Goal: Task Accomplishment & Management: Use online tool/utility

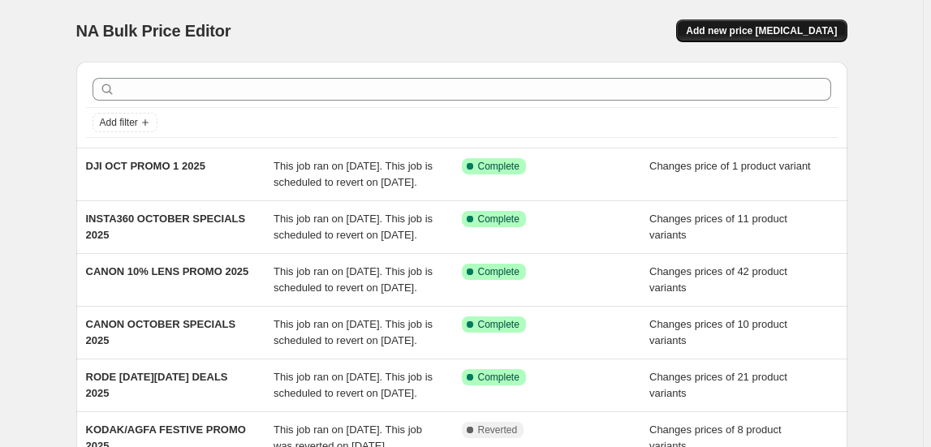
click at [735, 37] on button "Add new price [MEDICAL_DATA]" at bounding box center [761, 30] width 170 height 23
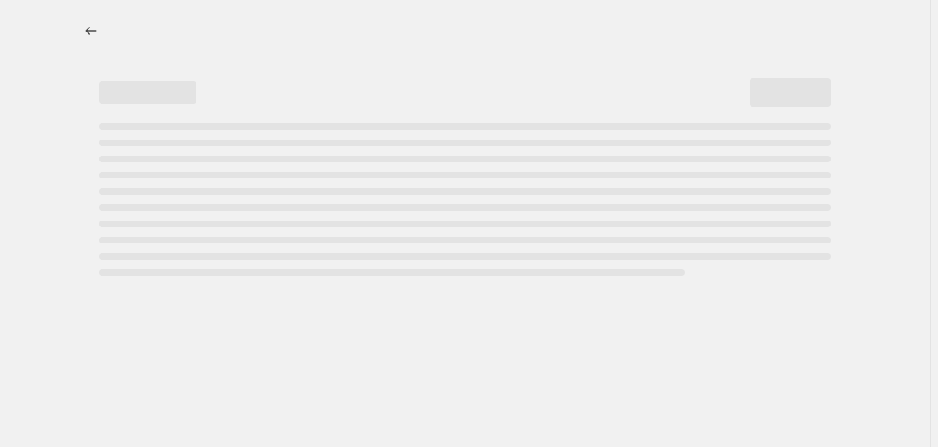
select select "percentage"
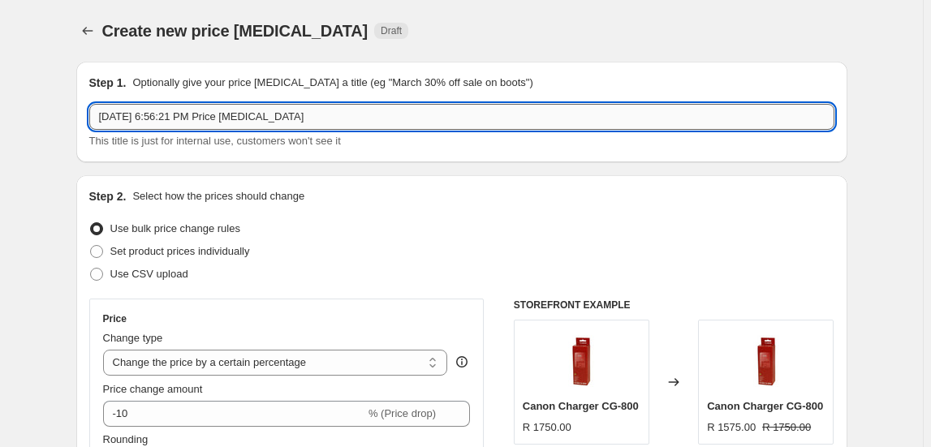
click at [238, 117] on input "[DATE] 6:56:21 PM Price [MEDICAL_DATA]" at bounding box center [461, 117] width 745 height 26
type input "EUFY [DATE][DATE] PROMO 2025"
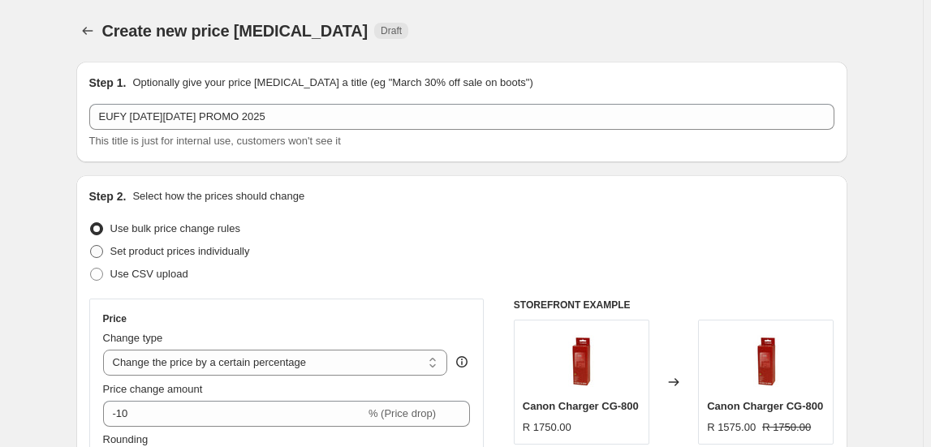
click at [232, 249] on span "Set product prices individually" at bounding box center [180, 251] width 140 height 12
click at [91, 246] on input "Set product prices individually" at bounding box center [90, 245] width 1 height 1
radio input "true"
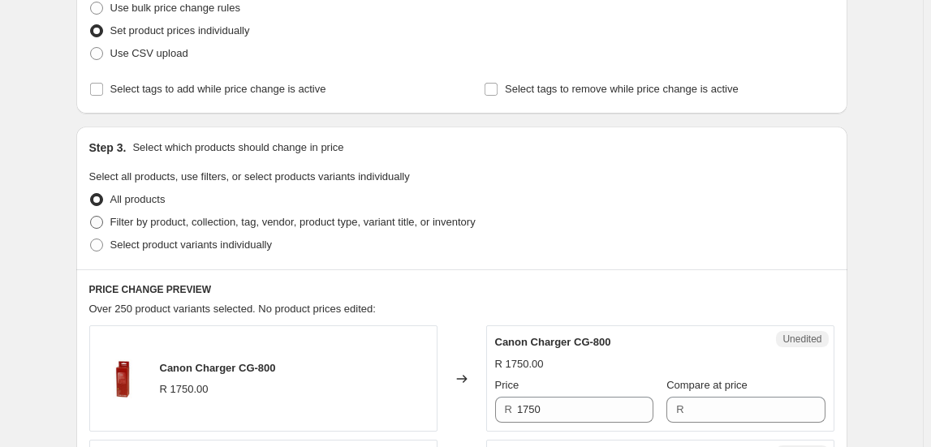
click at [180, 223] on span "Filter by product, collection, tag, vendor, product type, variant title, or inv…" at bounding box center [292, 222] width 365 height 12
click at [91, 217] on input "Filter by product, collection, tag, vendor, product type, variant title, or inv…" at bounding box center [90, 216] width 1 height 1
radio input "true"
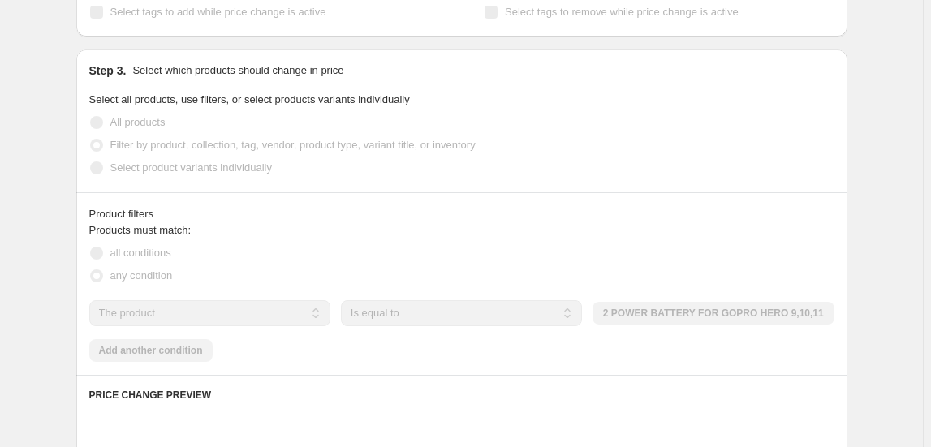
scroll to position [442, 0]
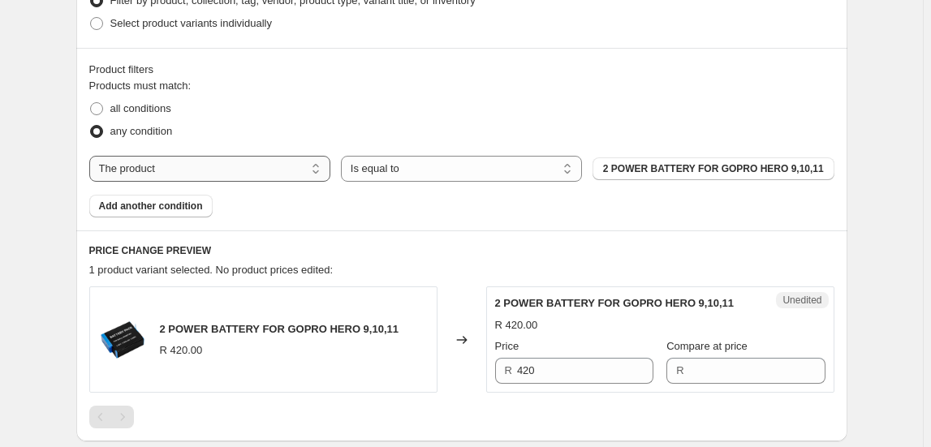
click at [218, 168] on select "The product The product's collection The product's tag The product's vendor The…" at bounding box center [209, 169] width 241 height 26
select select "collection"
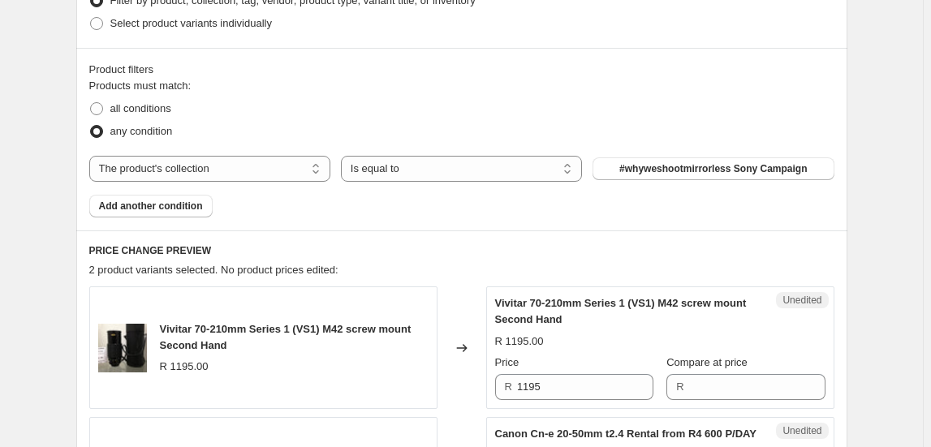
scroll to position [516, 0]
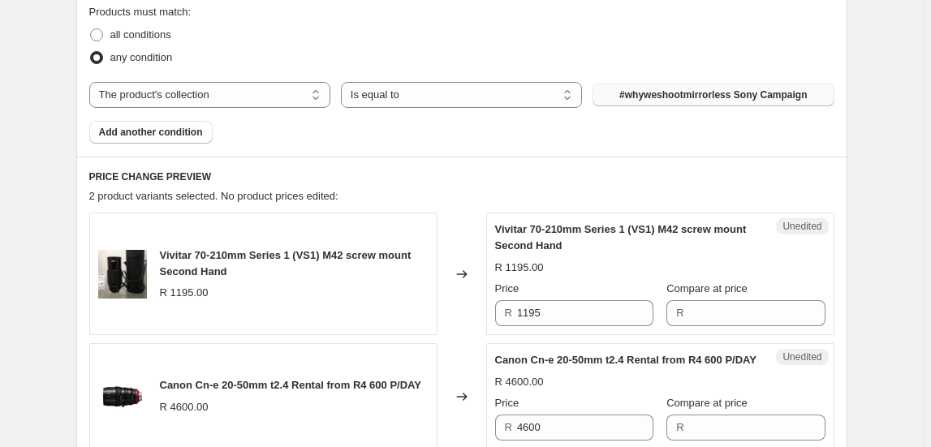
click at [705, 103] on button "#whyweshootmirrorless Sony Campaign" at bounding box center [713, 95] width 241 height 23
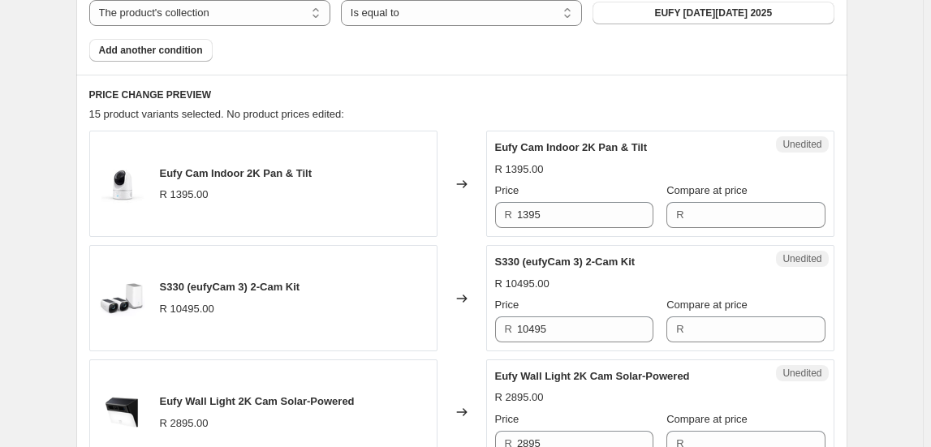
scroll to position [590, 0]
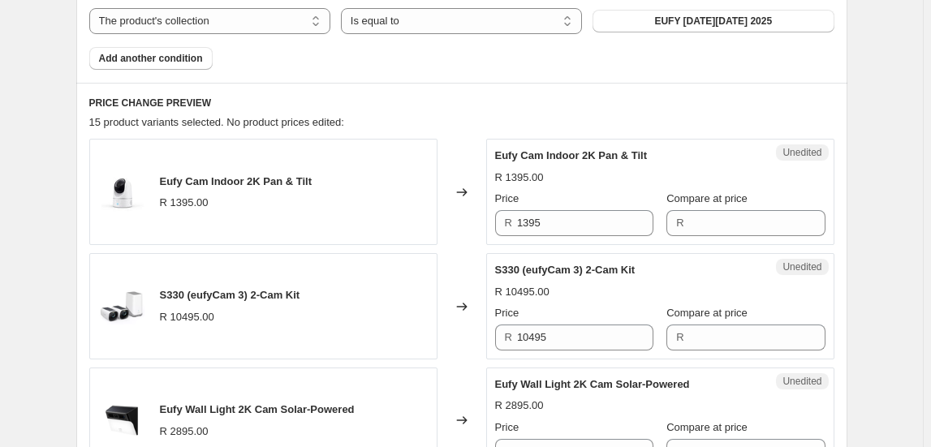
click at [241, 183] on span "Eufy Cam Indoor 2K Pan & Tilt" at bounding box center [236, 181] width 153 height 12
copy span "Eufy Cam Indoor 2K Pan & Tilt"
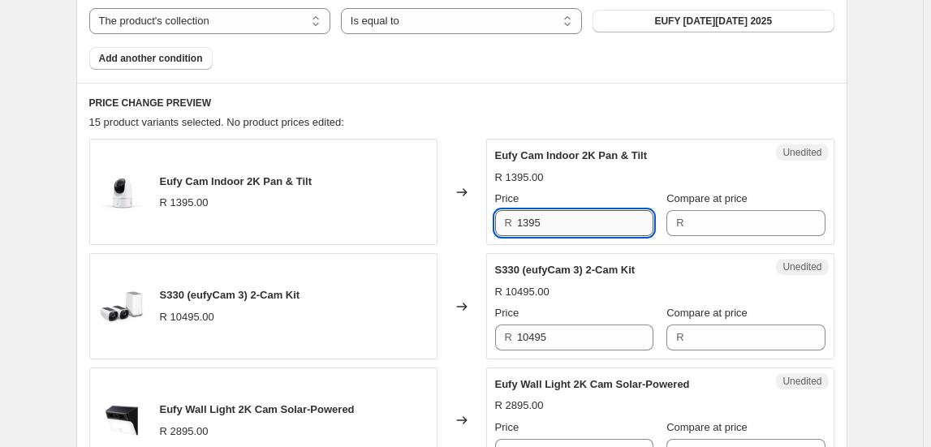
click at [557, 232] on input "1395" at bounding box center [585, 223] width 136 height 26
type input "1395"
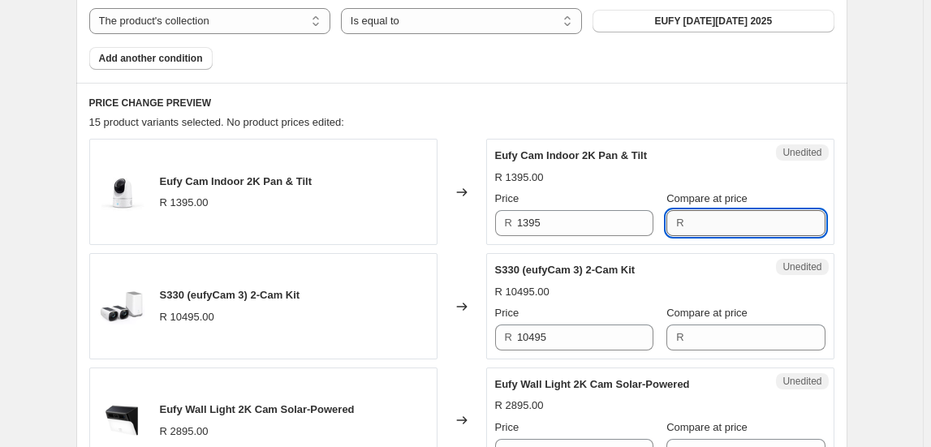
paste input "1395"
type input "1395"
click at [561, 229] on input "1395" at bounding box center [585, 223] width 136 height 26
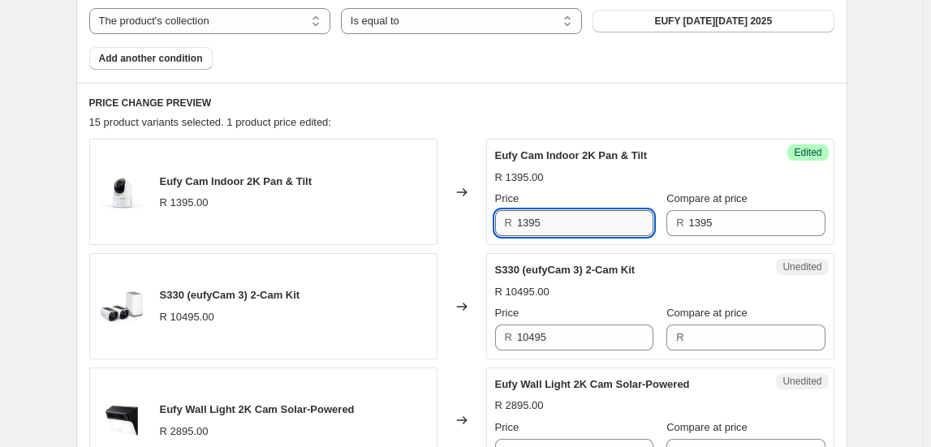
click at [561, 229] on input "1395" at bounding box center [585, 223] width 136 height 26
type input "895"
click at [694, 145] on div "Success Edited Eufy Cam Indoor 2K Pan & Tilt R 895.00 R 1395.00 Price R 895 Com…" at bounding box center [660, 192] width 348 height 106
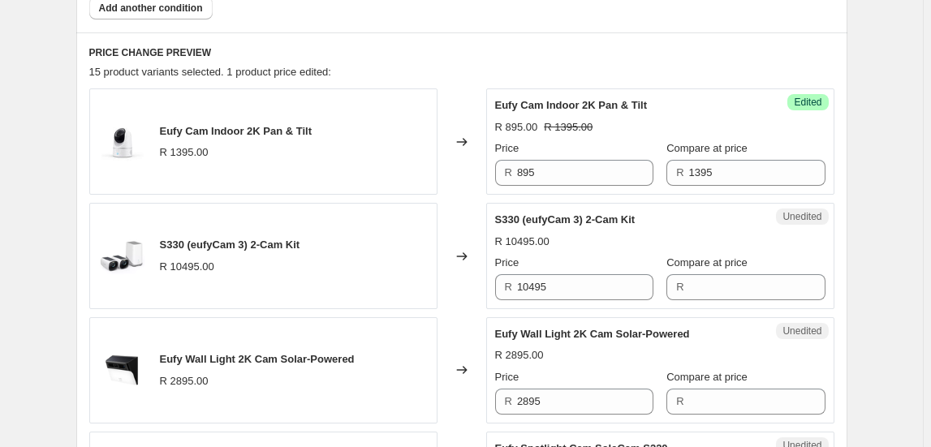
scroll to position [664, 0]
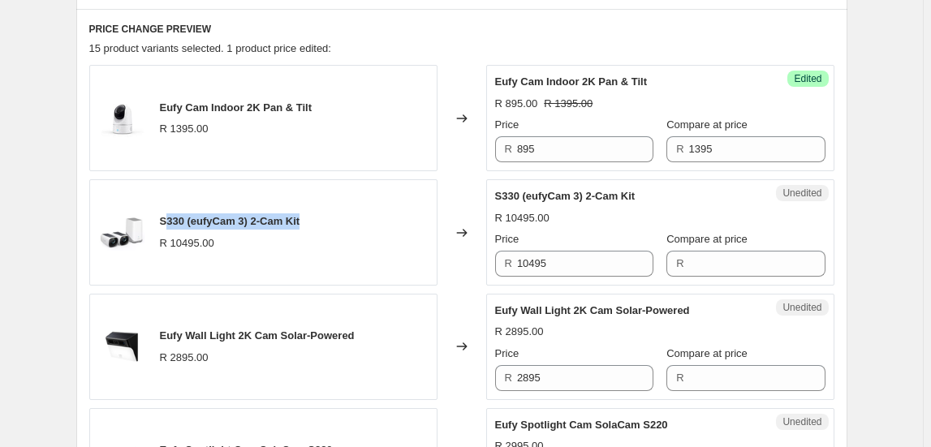
drag, startPoint x: 166, startPoint y: 219, endPoint x: 329, endPoint y: 209, distance: 162.6
click at [329, 209] on div "S330 (eufyCam 3) 2-Cam Kit R 10495.00" at bounding box center [263, 232] width 348 height 106
click at [265, 211] on div "S330 (eufyCam 3) 2-Cam Kit R 10495.00" at bounding box center [263, 232] width 348 height 106
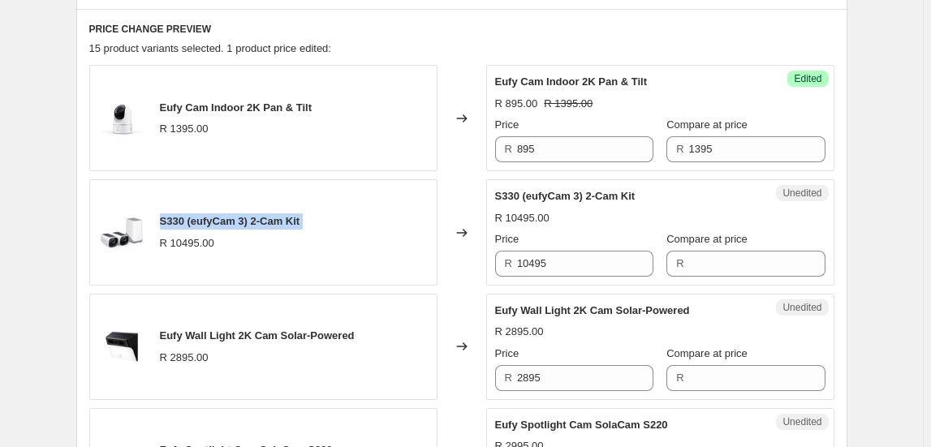
click at [265, 211] on div "S330 (eufyCam 3) 2-Cam Kit R 10495.00" at bounding box center [263, 232] width 348 height 106
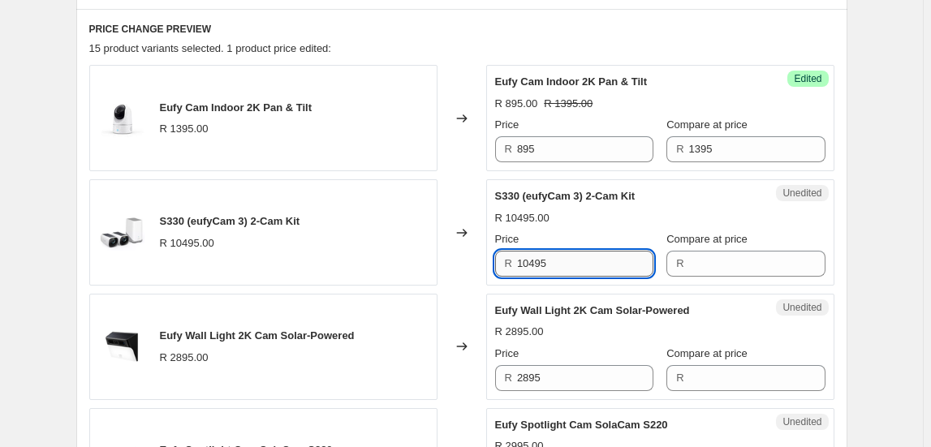
click at [560, 264] on input "10495" at bounding box center [585, 264] width 136 height 26
type input "10495"
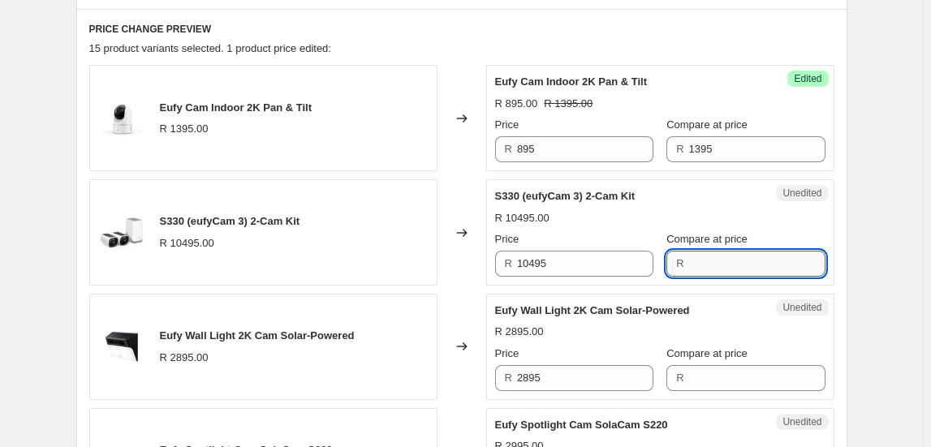
paste input "10495"
type input "10495"
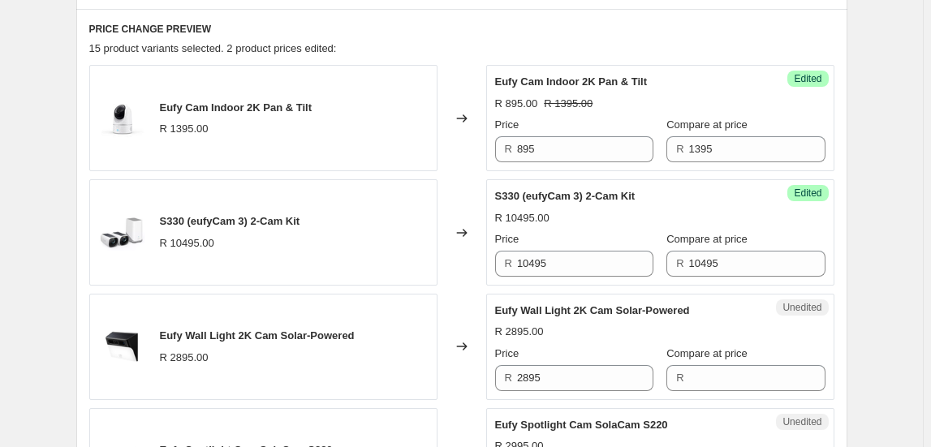
click at [553, 243] on div "Price" at bounding box center [574, 239] width 158 height 16
click at [558, 256] on input "10495" at bounding box center [585, 264] width 136 height 26
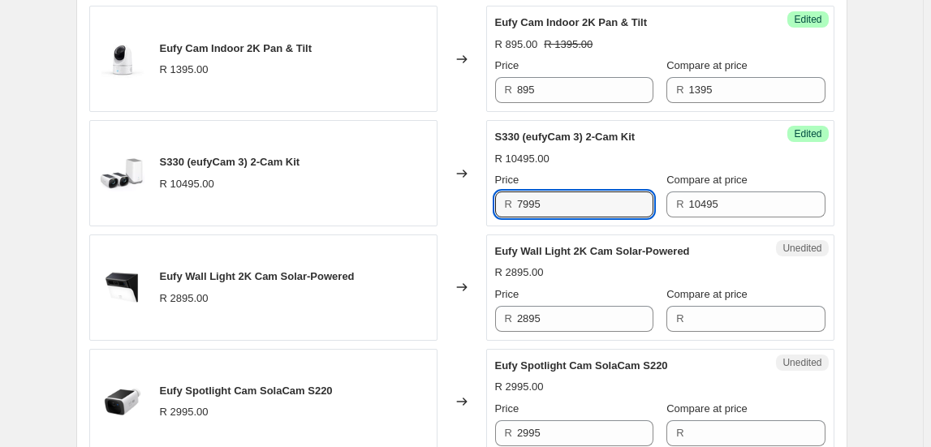
scroll to position [812, 0]
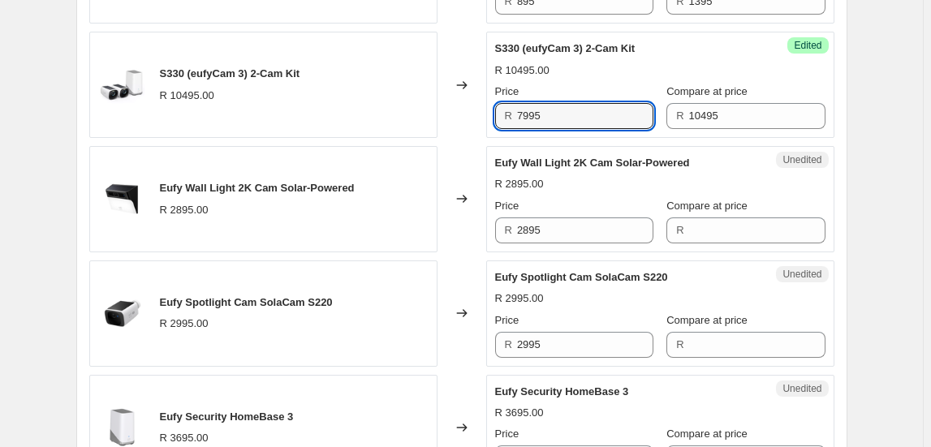
type input "7995"
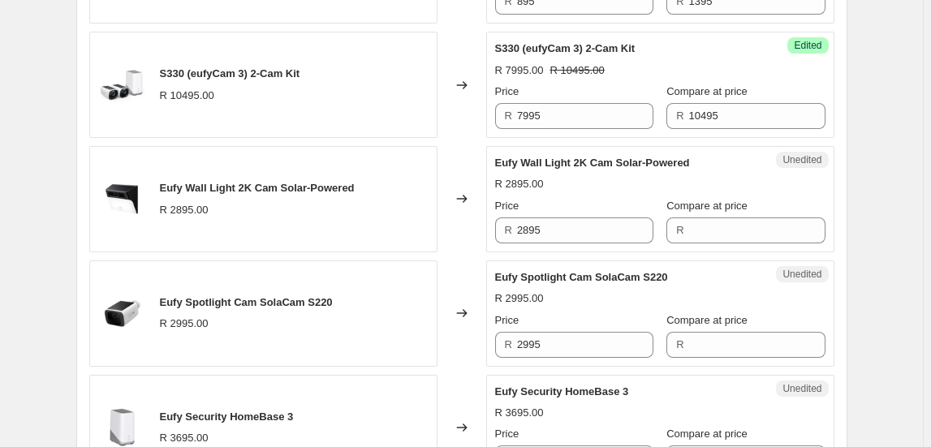
click at [340, 182] on span "Eufy Wall Light 2K Cam Solar-Powered" at bounding box center [257, 188] width 195 height 12
copy span "Eufy Wall Light 2K Cam Solar-Powered"
click at [553, 222] on input "2895" at bounding box center [585, 231] width 136 height 26
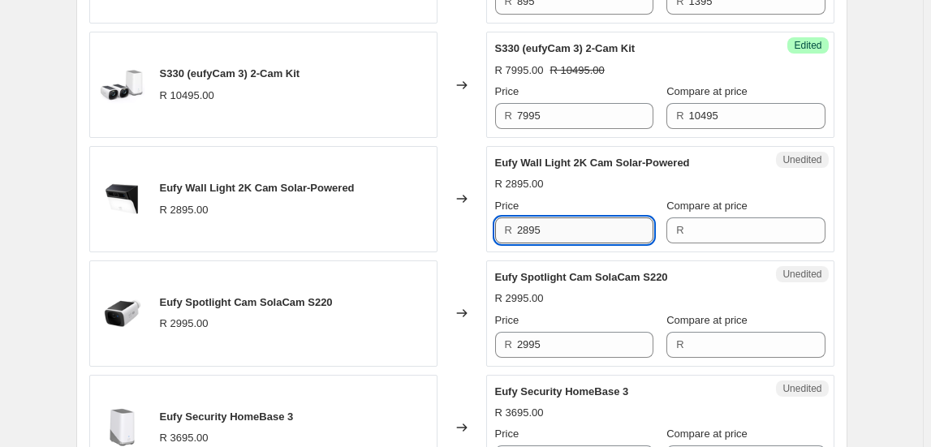
click at [553, 222] on input "2895" at bounding box center [585, 231] width 136 height 26
type input "2895"
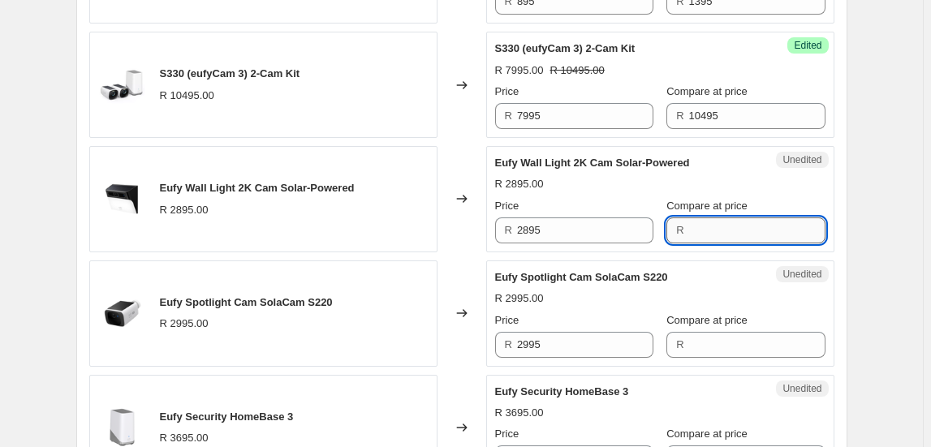
paste input "2895"
type input "2895"
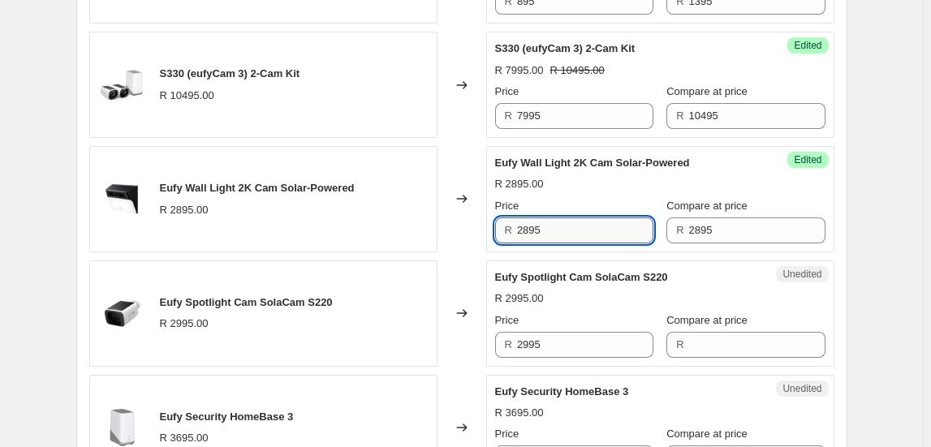
click at [601, 223] on input "2895" at bounding box center [585, 231] width 136 height 26
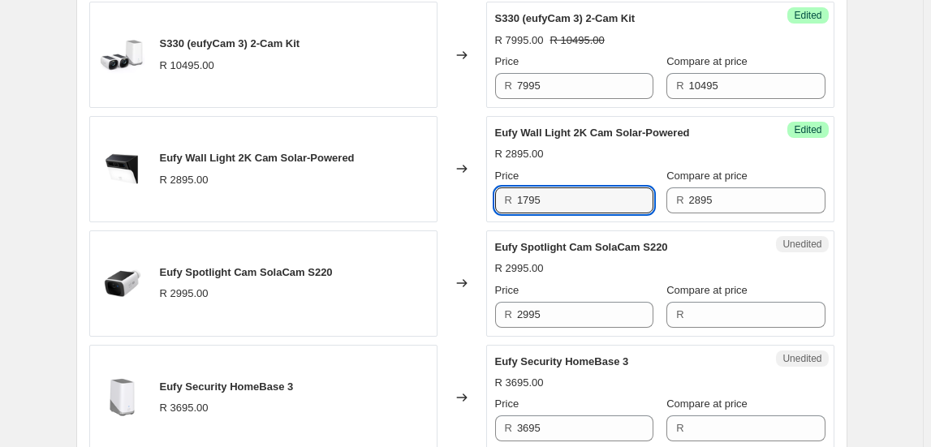
scroll to position [885, 0]
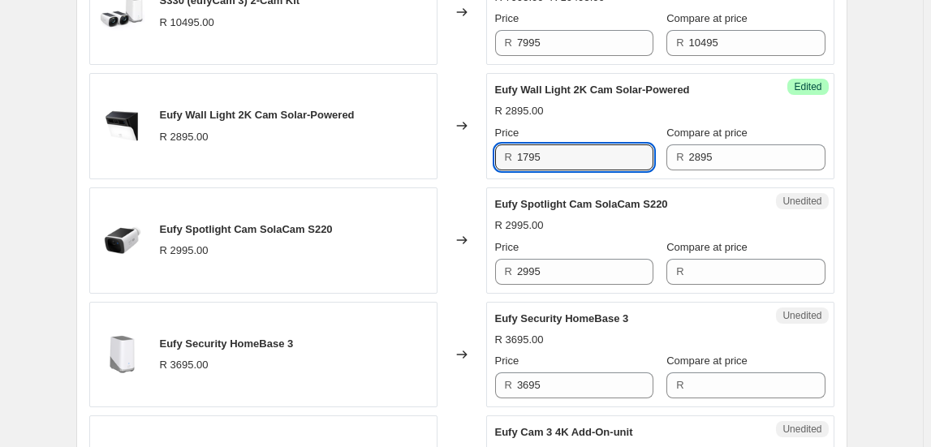
type input "1795"
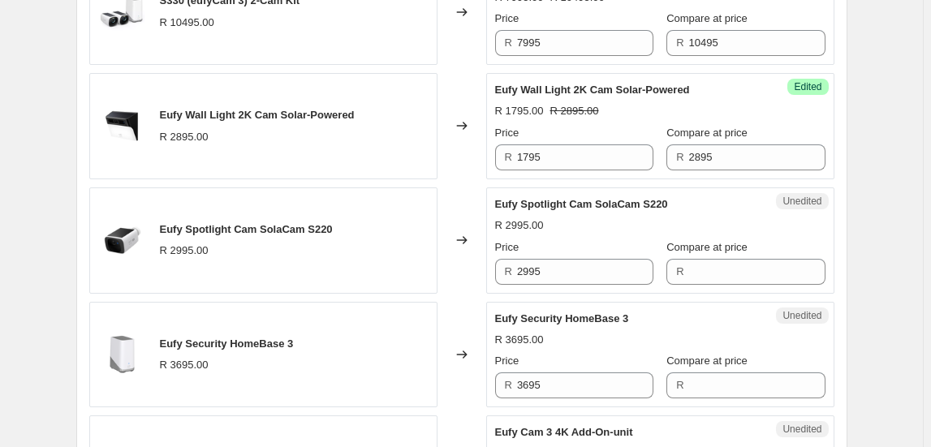
click at [325, 231] on span "Eufy Spotlight Cam SolaCam S220" at bounding box center [246, 229] width 173 height 12
copy span "Eufy Spotlight Cam SolaCam S220"
click at [560, 274] on input "2995" at bounding box center [585, 272] width 136 height 26
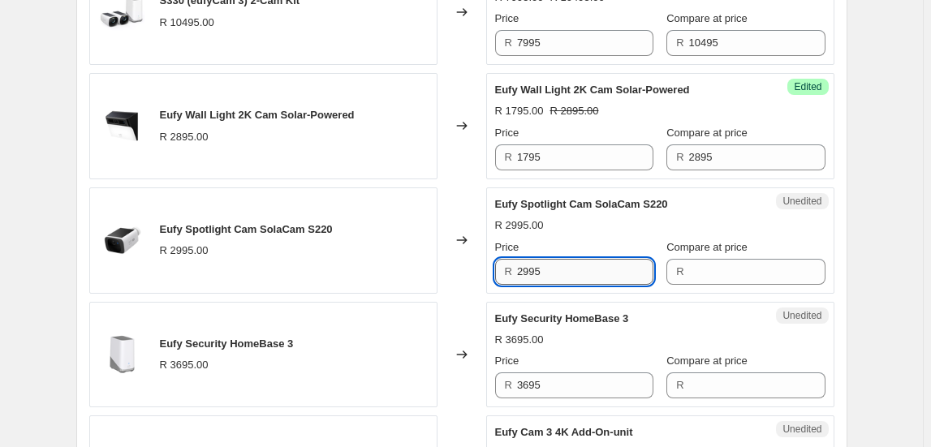
click at [560, 274] on input "2995" at bounding box center [585, 272] width 136 height 26
type input "2995"
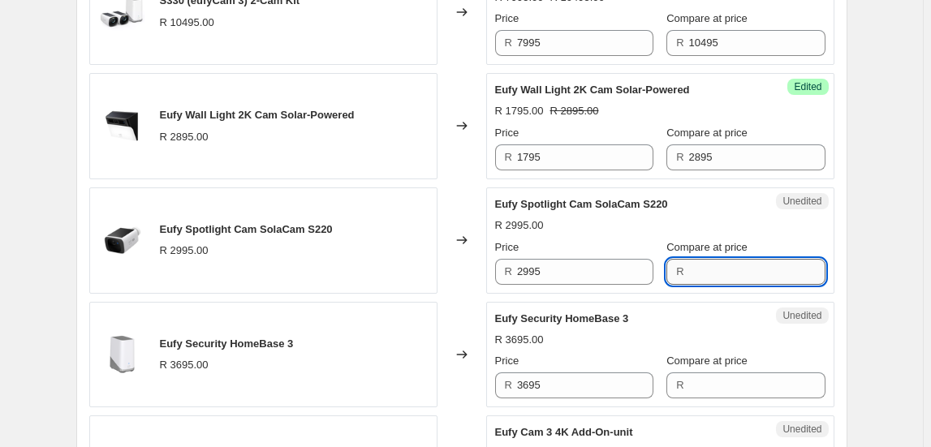
paste input "2995"
type input "2995"
click at [576, 262] on input "2995" at bounding box center [585, 272] width 136 height 26
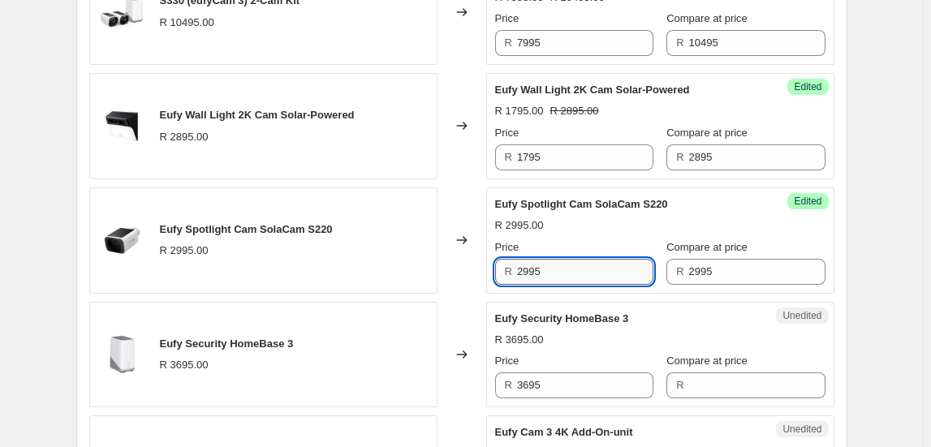
click at [576, 262] on input "2995" at bounding box center [585, 272] width 136 height 26
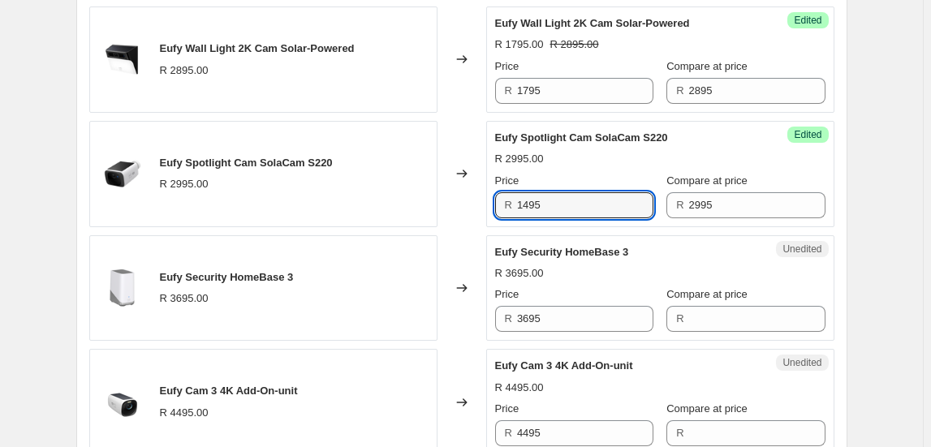
scroll to position [1033, 0]
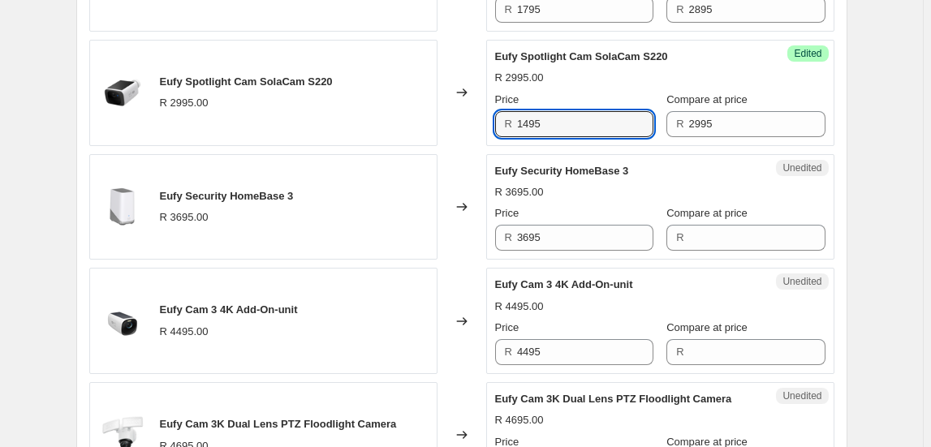
type input "1495"
click at [270, 192] on span "Eufy Security HomeBase 3" at bounding box center [227, 196] width 134 height 12
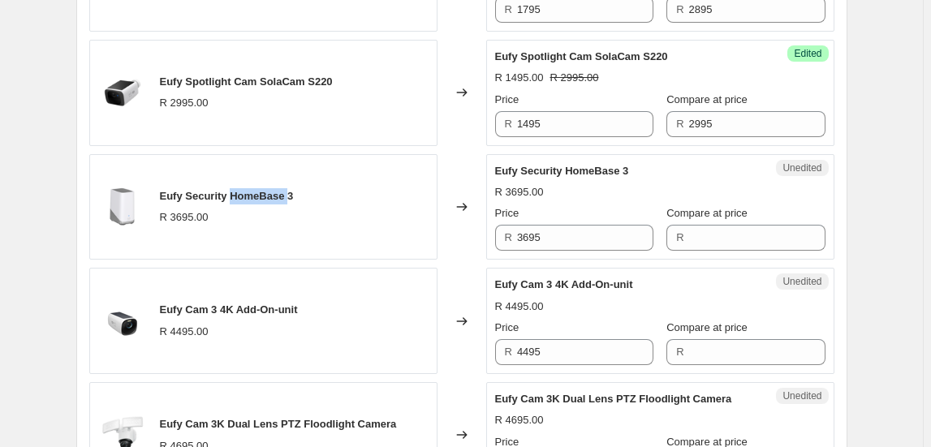
click at [270, 192] on span "Eufy Security HomeBase 3" at bounding box center [227, 196] width 134 height 12
drag, startPoint x: 300, startPoint y: 193, endPoint x: 235, endPoint y: 195, distance: 64.1
click at [235, 195] on div "Eufy Security HomeBase 3 R 3695.00" at bounding box center [263, 207] width 348 height 106
drag, startPoint x: 235, startPoint y: 194, endPoint x: 274, endPoint y: 201, distance: 39.6
click at [274, 201] on div "Eufy Security HomeBase 3 R 3695.00" at bounding box center [227, 206] width 134 height 37
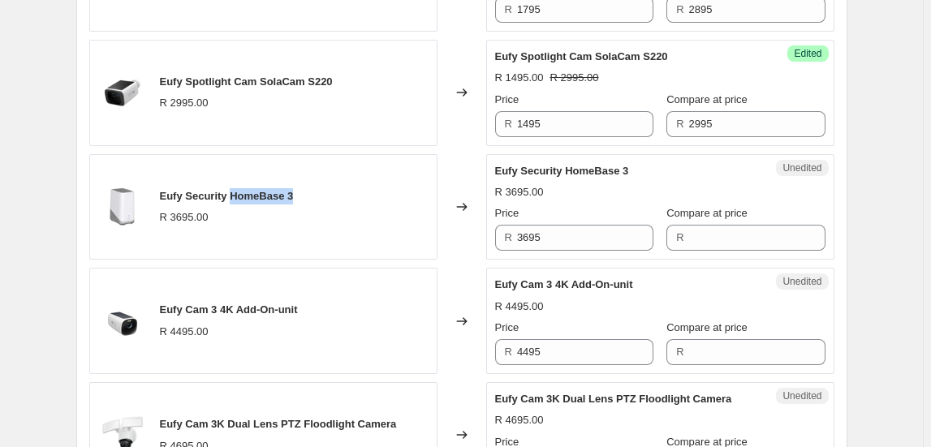
copy span "HomeBase 3"
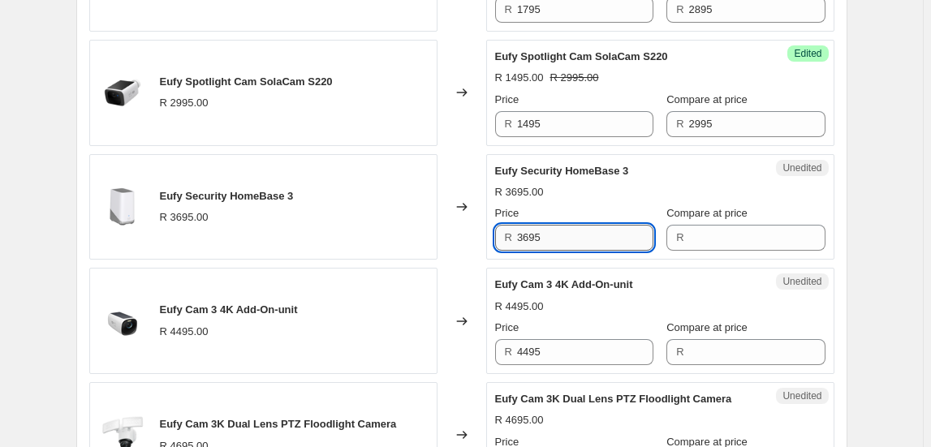
click at [543, 236] on input "3695" at bounding box center [585, 238] width 136 height 26
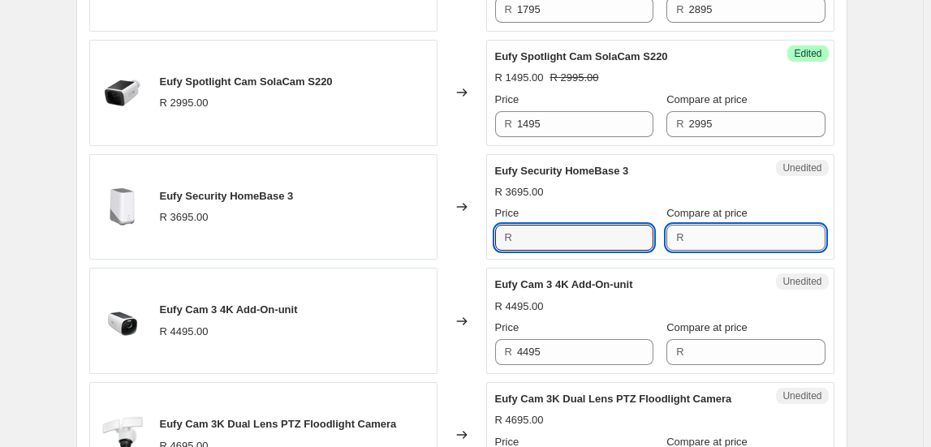
type input "3695"
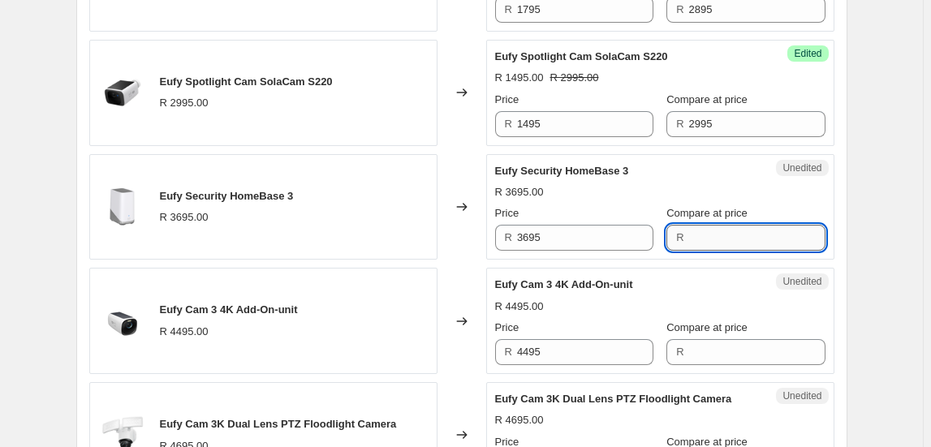
paste input "3695"
type input "3695"
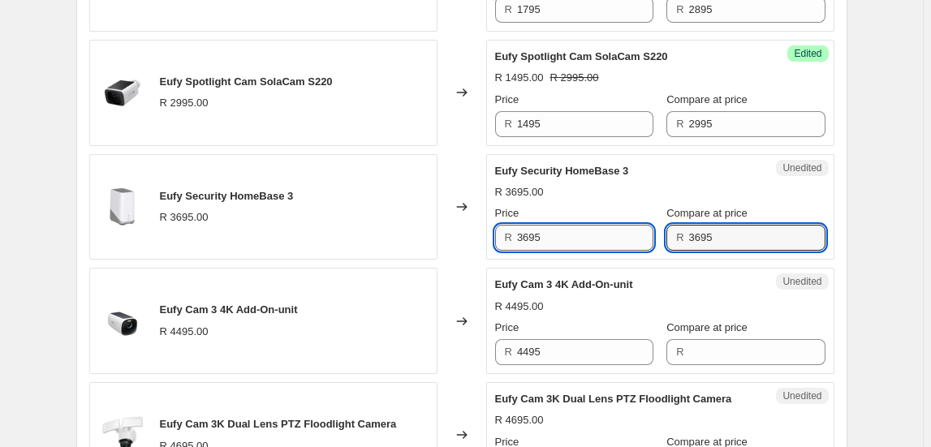
click at [588, 242] on input "3695" at bounding box center [585, 238] width 136 height 26
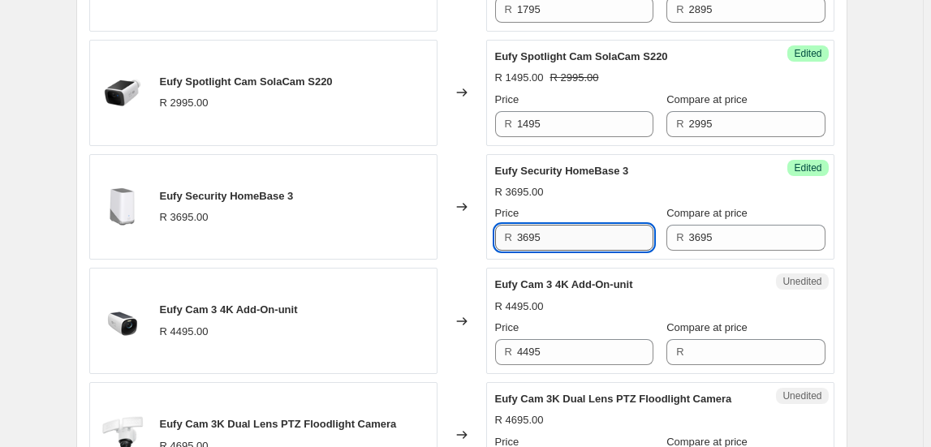
click at [588, 242] on input "3695" at bounding box center [585, 238] width 136 height 26
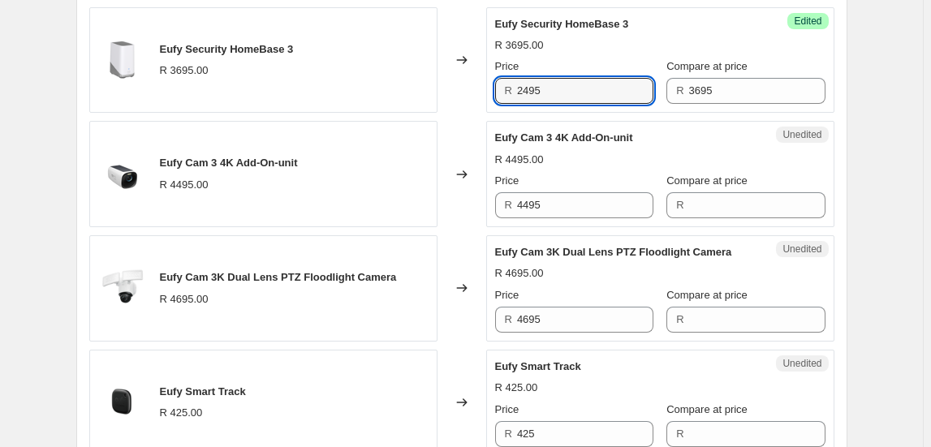
scroll to position [1180, 0]
type input "2495"
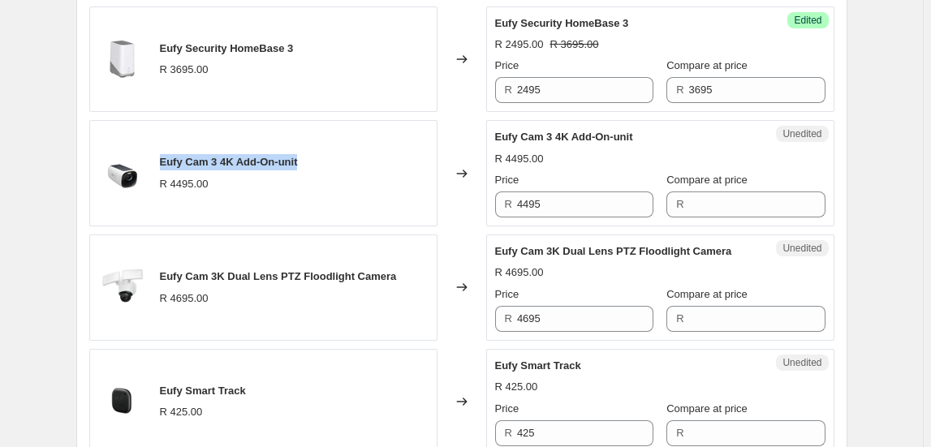
drag, startPoint x: 188, startPoint y: 156, endPoint x: 308, endPoint y: 166, distance: 120.6
click at [308, 166] on div "Eufy Cam 3 4K Add-On-unit R 4495.00" at bounding box center [263, 173] width 348 height 106
copy span "Eufy Cam 3 4K Add-On-unit"
click at [556, 200] on input "4495" at bounding box center [585, 205] width 136 height 26
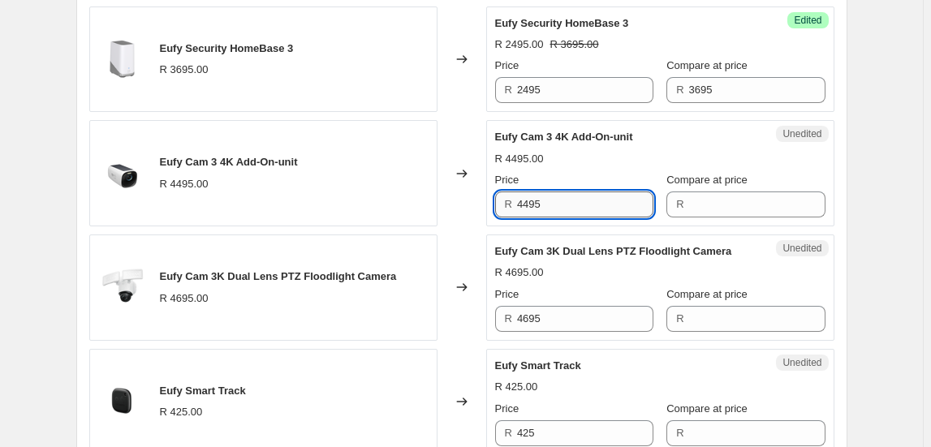
click at [556, 200] on input "4495" at bounding box center [585, 205] width 136 height 26
drag, startPoint x: 556, startPoint y: 200, endPoint x: 235, endPoint y: 152, distance: 324.2
click at [235, 154] on div "Eufy Cam 3 4K Add-On-unit" at bounding box center [229, 162] width 138 height 16
click at [235, 156] on span "Eufy Cam 3 4K Add-On-unit" at bounding box center [229, 162] width 138 height 12
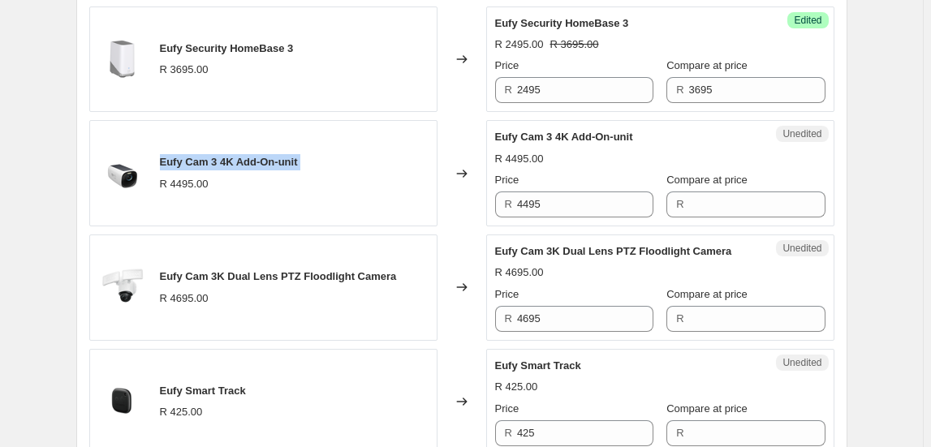
click at [235, 156] on span "Eufy Cam 3 4K Add-On-unit" at bounding box center [229, 162] width 138 height 12
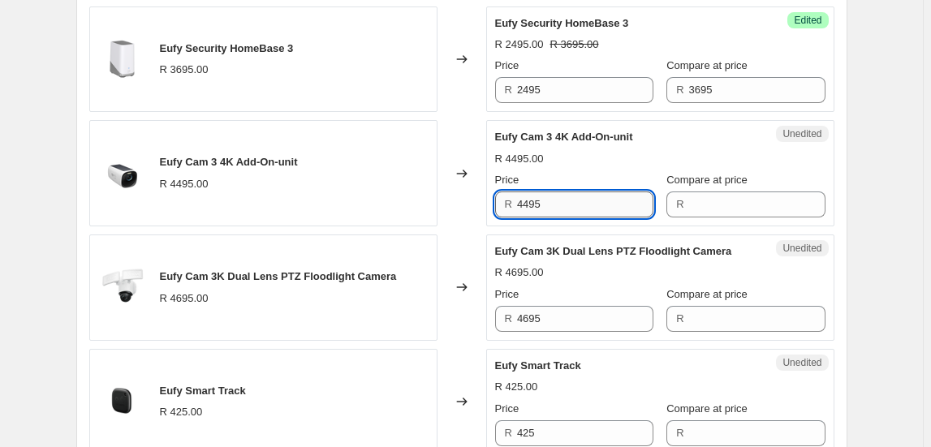
click at [606, 200] on input "4495" at bounding box center [585, 205] width 136 height 26
type input "4495"
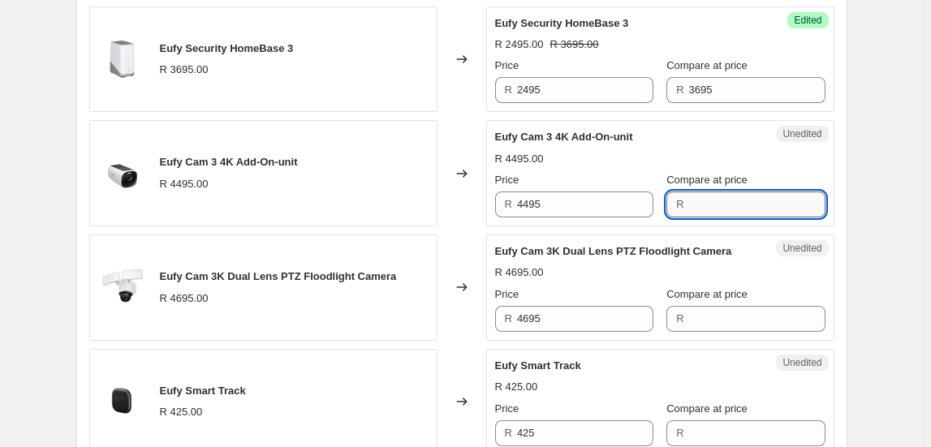
drag, startPoint x: 728, startPoint y: 188, endPoint x: 722, endPoint y: 204, distance: 16.4
paste input "4495"
type input "4495"
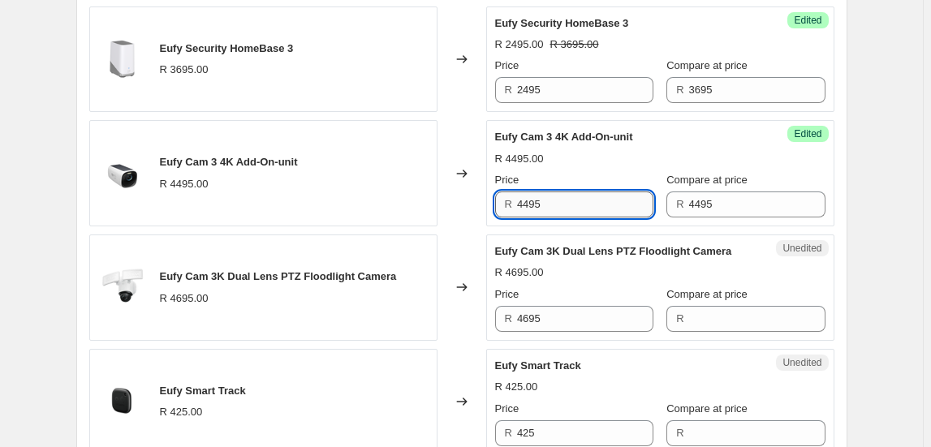
click at [606, 201] on input "4495" at bounding box center [585, 205] width 136 height 26
type input "2995"
click at [465, 257] on div "Changed to" at bounding box center [462, 288] width 49 height 106
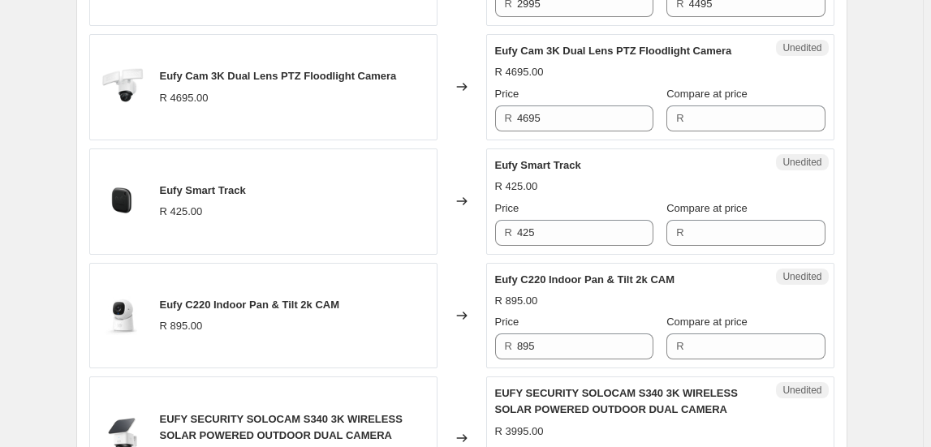
scroll to position [1402, 0]
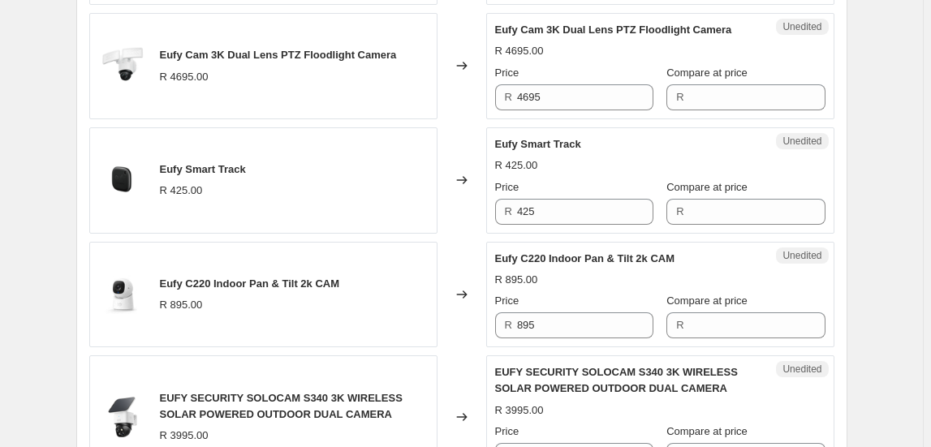
click at [194, 49] on span "Eufy Cam 3K Dual Lens PTZ Floodlight Camera" at bounding box center [278, 55] width 237 height 12
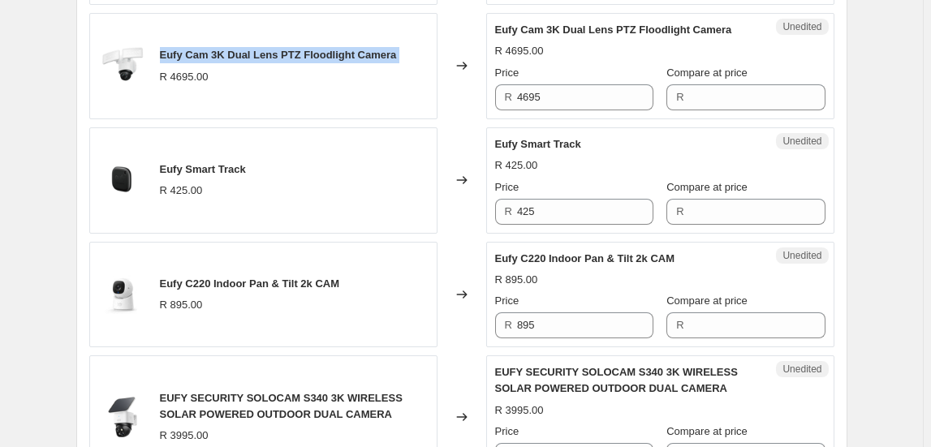
click at [194, 49] on span "Eufy Cam 3K Dual Lens PTZ Floodlight Camera" at bounding box center [278, 55] width 237 height 12
copy span "Eufy Cam 3K Dual Lens PTZ Floodlight Camera"
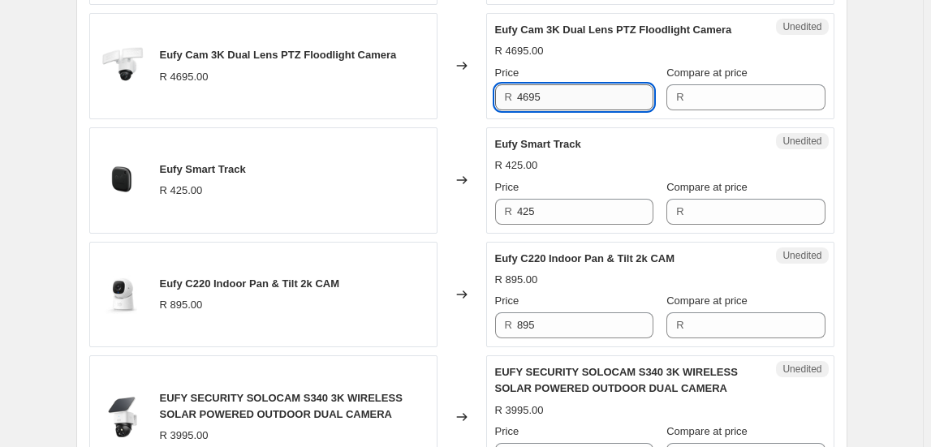
click at [545, 97] on input "4695" at bounding box center [585, 97] width 136 height 26
type input "4695"
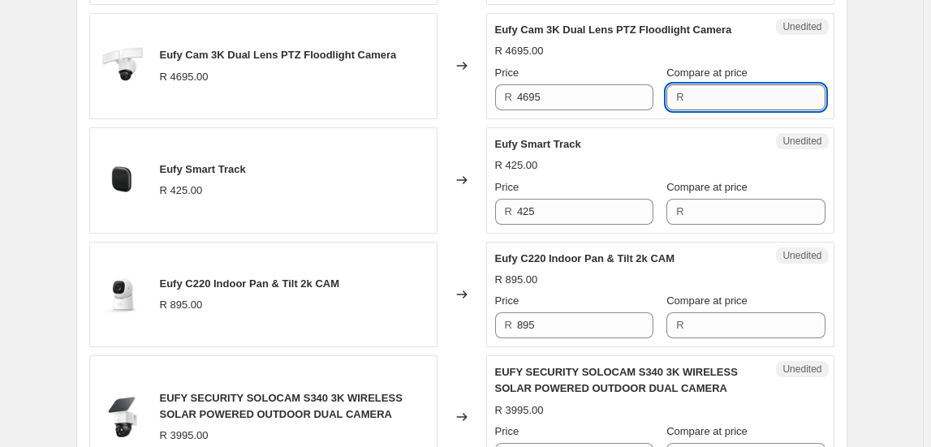
paste input "4695"
type input "4695"
click at [588, 87] on input "4695" at bounding box center [585, 97] width 136 height 26
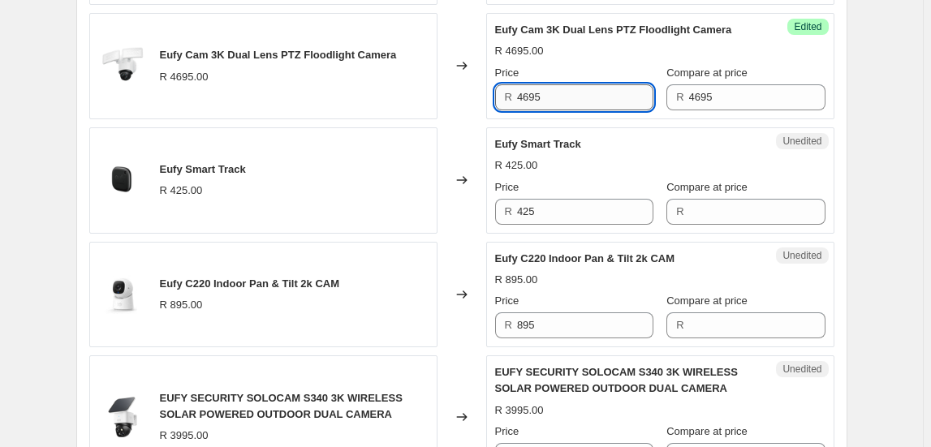
click at [588, 87] on input "4695" at bounding box center [585, 97] width 136 height 26
type input "3495"
click at [223, 169] on span "Eufy Smart Track" at bounding box center [203, 169] width 86 height 12
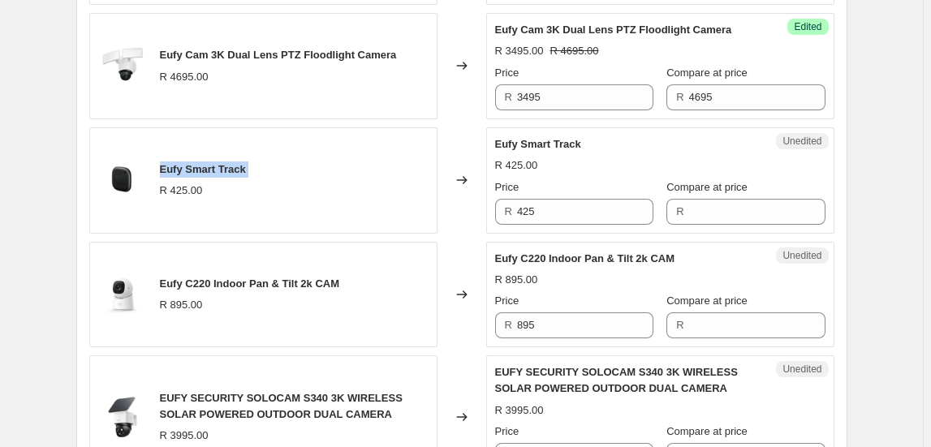
click at [223, 169] on span "Eufy Smart Track" at bounding box center [203, 169] width 86 height 12
copy span "Eufy Smart Track"
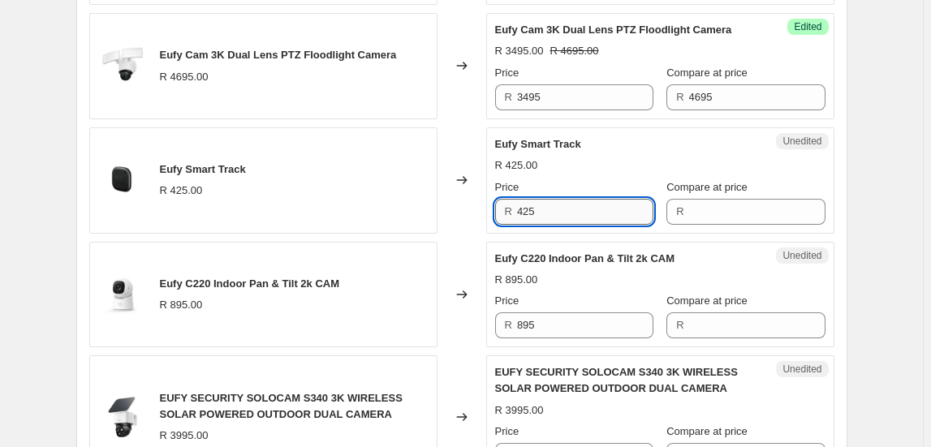
click at [570, 203] on input "425" at bounding box center [585, 212] width 136 height 26
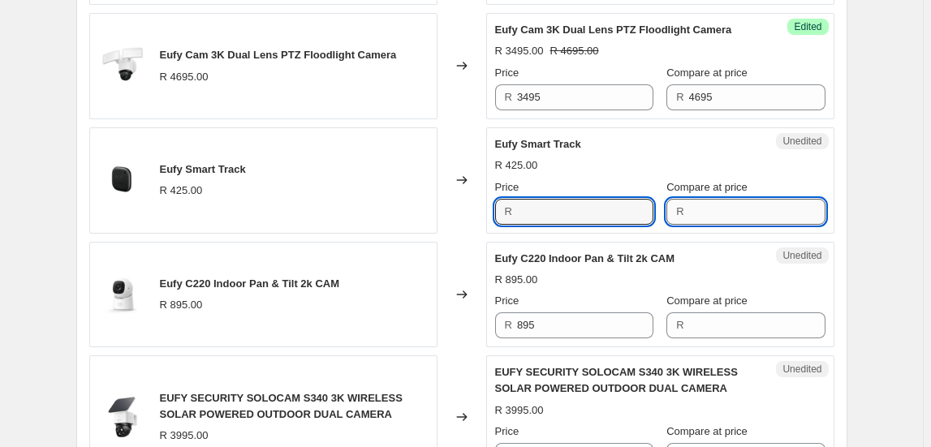
type input "425"
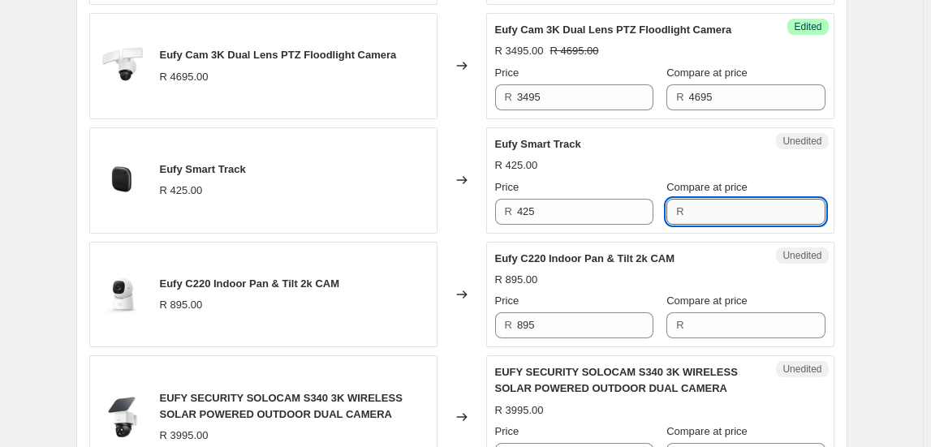
paste input "425"
type input "425"
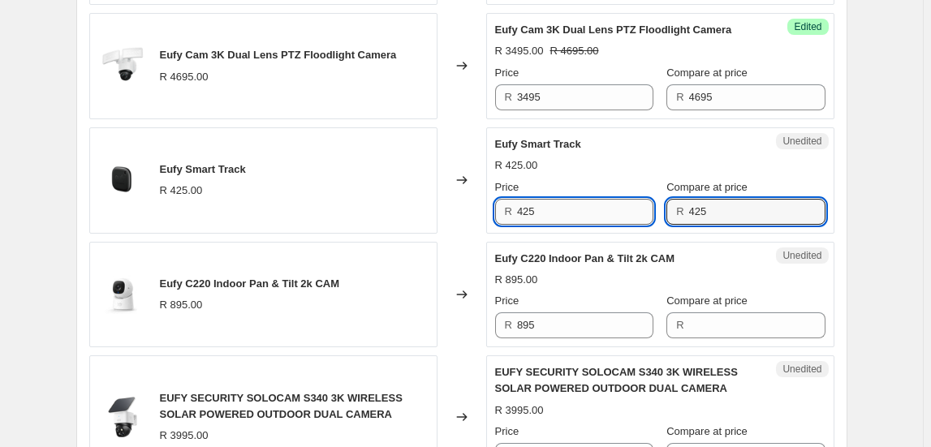
click at [546, 200] on input "425" at bounding box center [585, 212] width 136 height 26
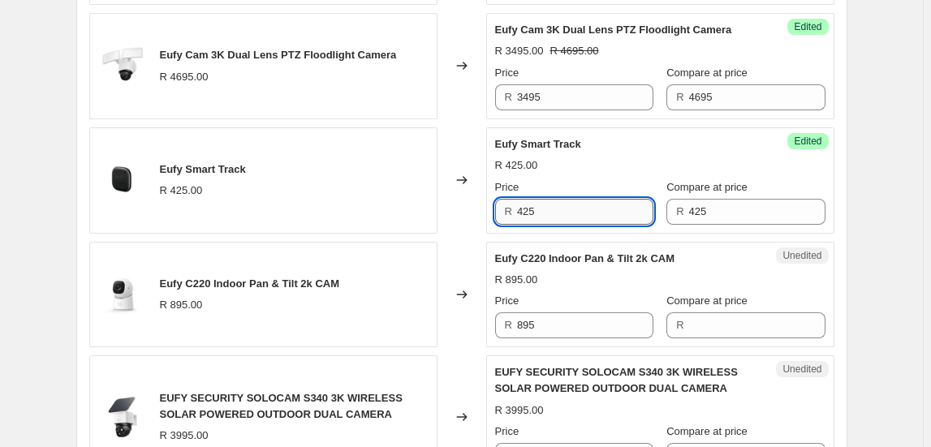
click at [546, 200] on input "425" at bounding box center [585, 212] width 136 height 26
type input "295"
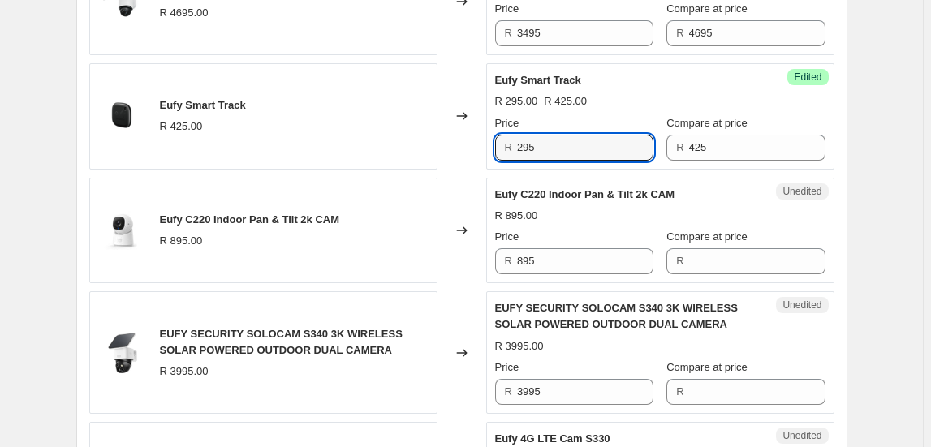
scroll to position [1476, 0]
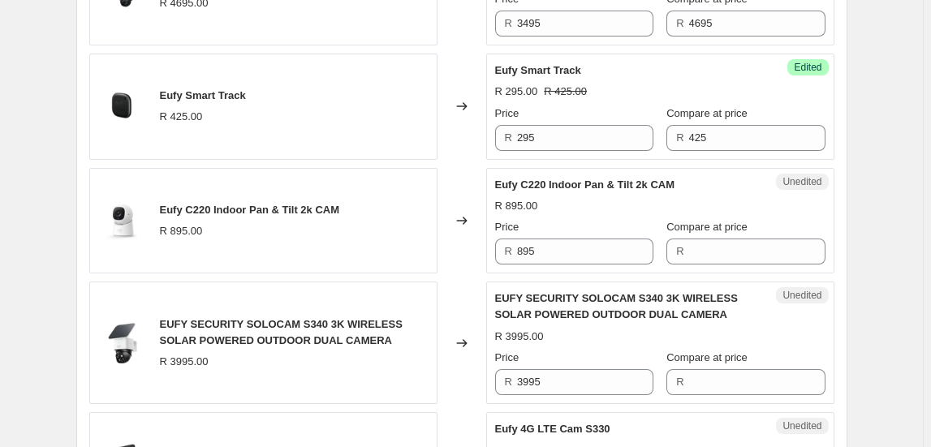
click at [775, 205] on div "R 895.00" at bounding box center [660, 206] width 330 height 16
click at [546, 179] on span "Eufy C220 Indoor Pan & Tilt 2k CAM" at bounding box center [585, 185] width 180 height 12
click at [544, 179] on span "Eufy C220 Indoor Pan & Tilt 2k CAM" at bounding box center [585, 185] width 180 height 12
copy span "C220"
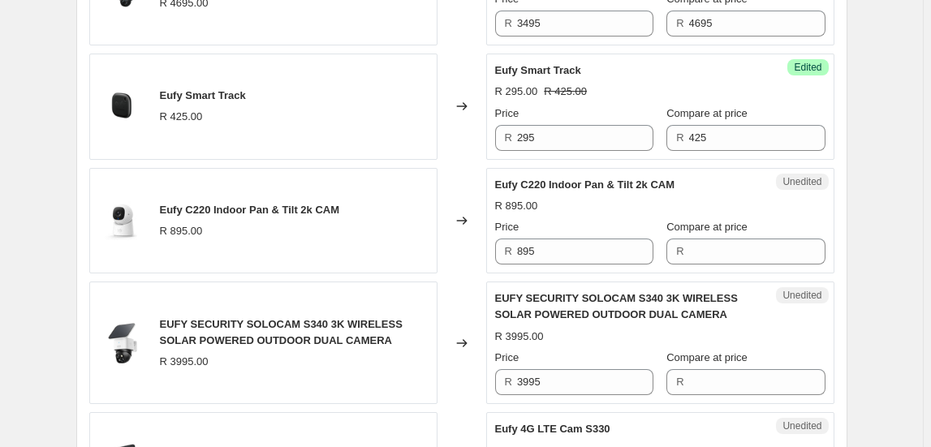
click at [696, 189] on div "Eufy C220 Indoor Pan & Tilt 2k CAM R 895.00 Price R 895 Compare at price R" at bounding box center [660, 221] width 330 height 88
click at [546, 243] on input "895" at bounding box center [585, 252] width 136 height 26
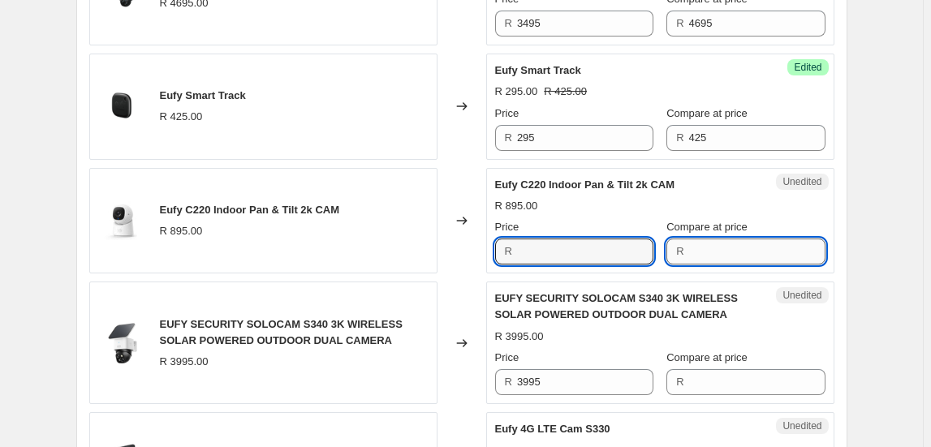
type input "895"
paste input "895"
type input "895"
click at [577, 254] on input "895" at bounding box center [585, 252] width 136 height 26
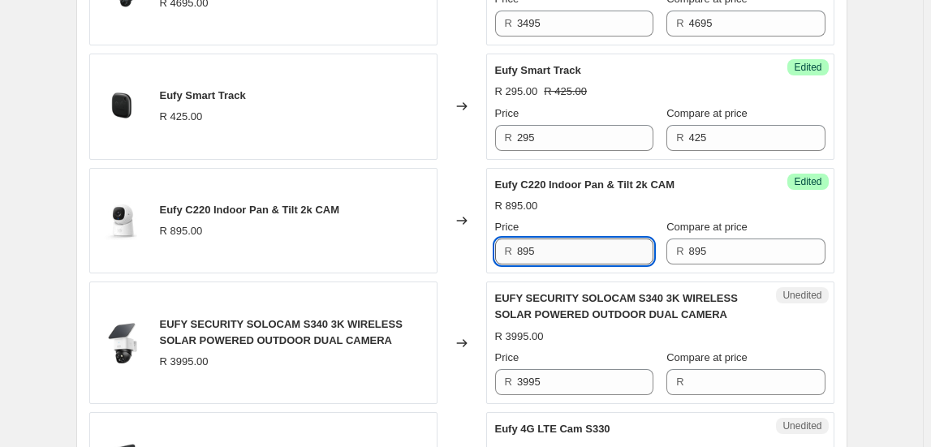
click at [577, 254] on input "895" at bounding box center [585, 252] width 136 height 26
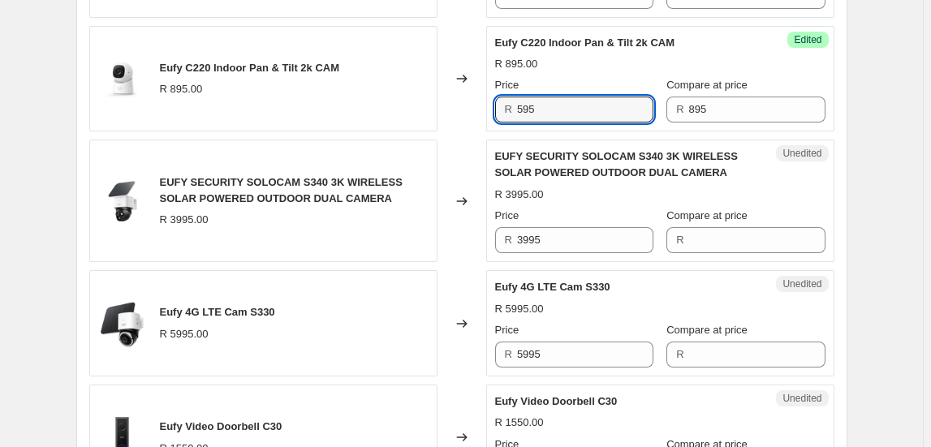
scroll to position [1623, 0]
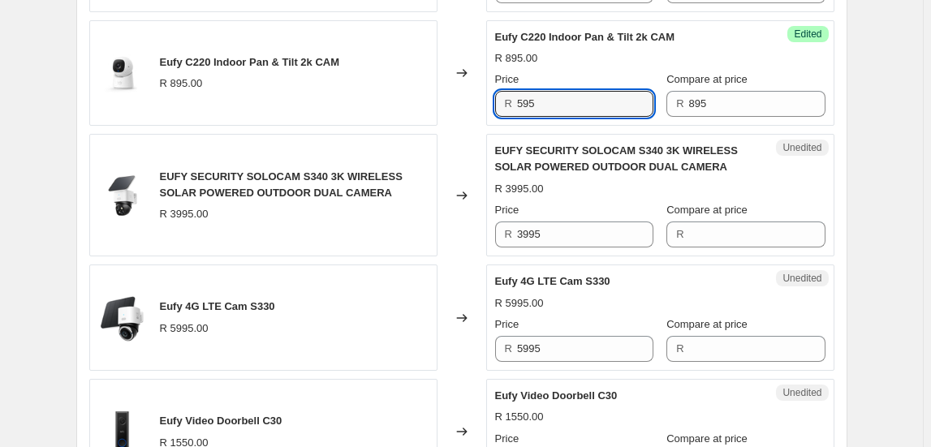
type input "595"
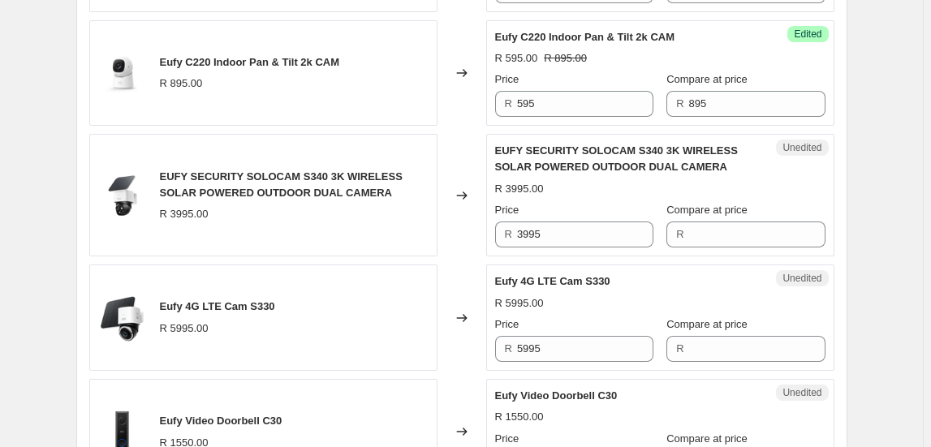
click at [468, 239] on div "Changed to" at bounding box center [462, 195] width 49 height 123
click at [326, 175] on span "EUFY SECURITY SOLOCAM S340 3K WIRELESS SOLAR POWERED OUTDOOR DUAL CAMERA" at bounding box center [281, 184] width 243 height 28
copy span "S340"
click at [545, 236] on input "3995" at bounding box center [585, 235] width 136 height 26
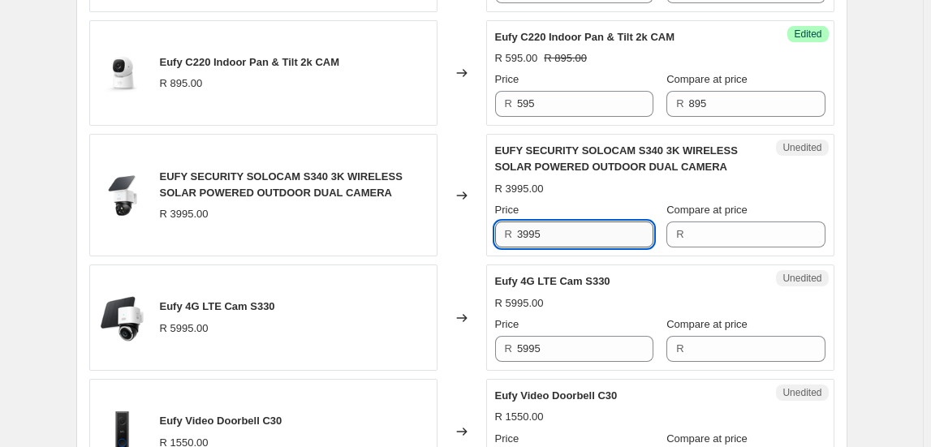
click at [545, 236] on input "3995" at bounding box center [585, 235] width 136 height 26
type input "3995"
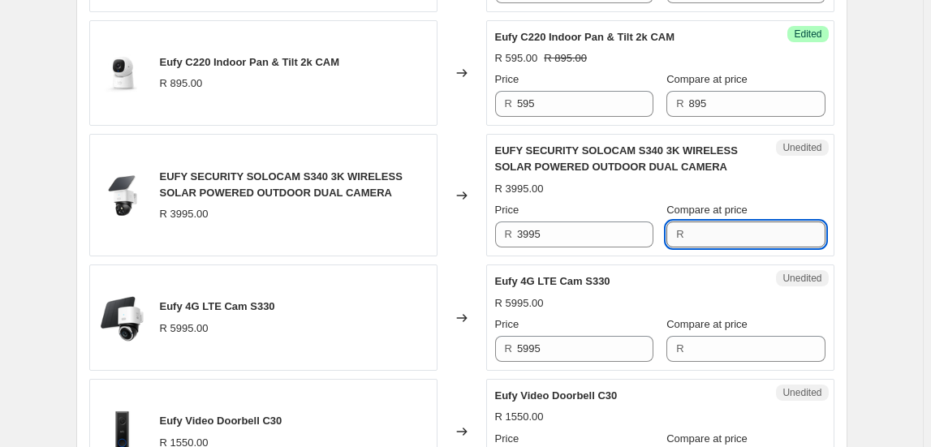
paste input "3995"
type input "3995"
click at [576, 230] on input "3995" at bounding box center [585, 235] width 136 height 26
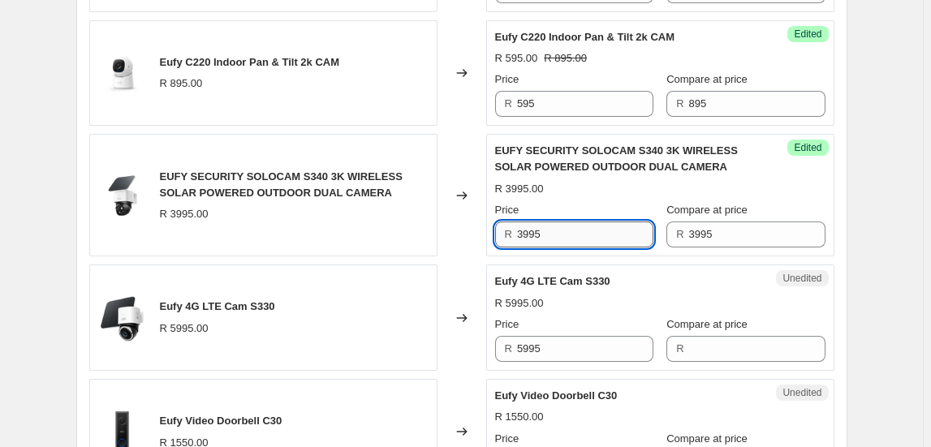
click at [576, 230] on input "3995" at bounding box center [585, 235] width 136 height 26
type input "3495"
click at [468, 353] on div "Changed to" at bounding box center [462, 318] width 49 height 106
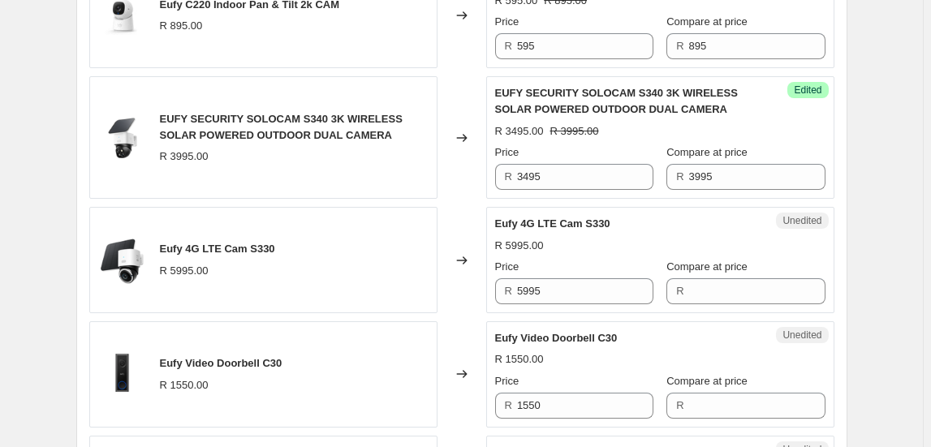
scroll to position [1697, 0]
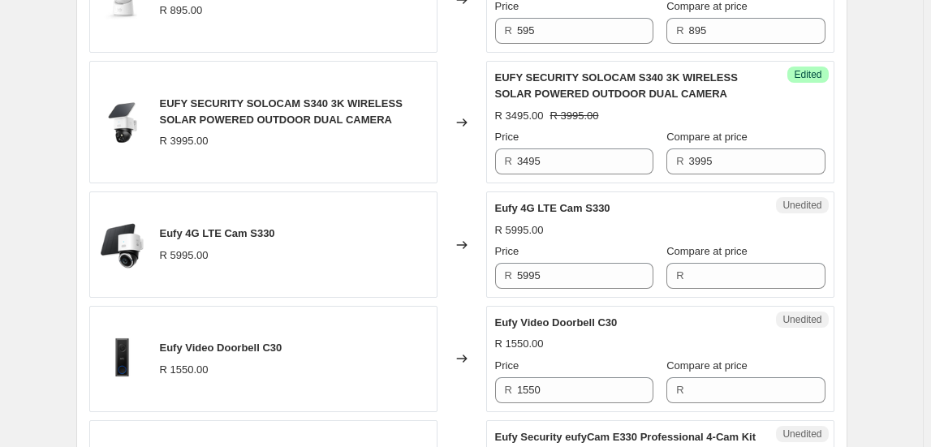
click at [269, 230] on span "Eufy 4G LTE Cam S330" at bounding box center [217, 233] width 115 height 12
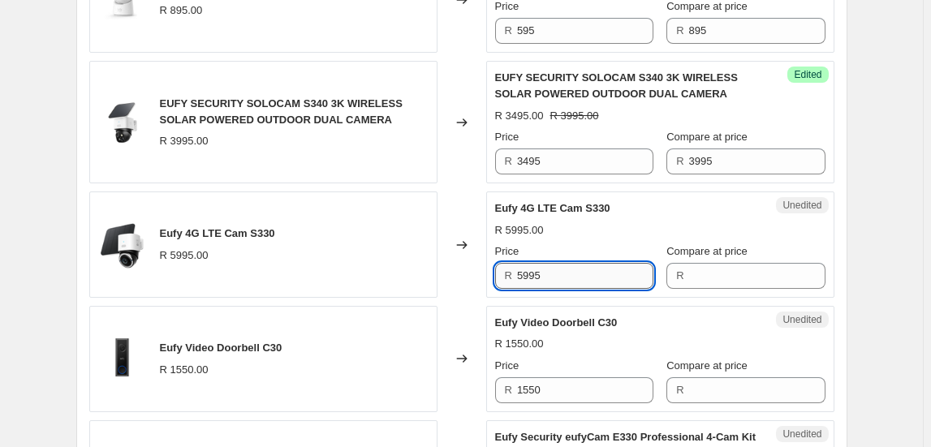
click at [542, 271] on input "5995" at bounding box center [585, 276] width 136 height 26
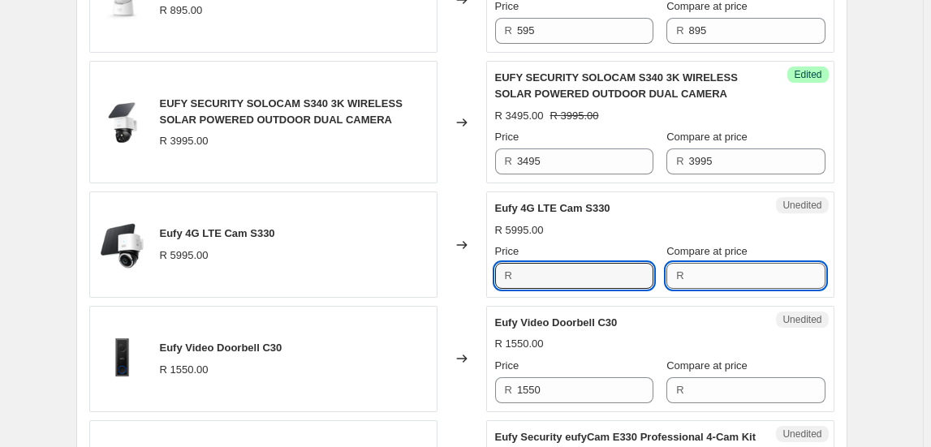
type input "5995"
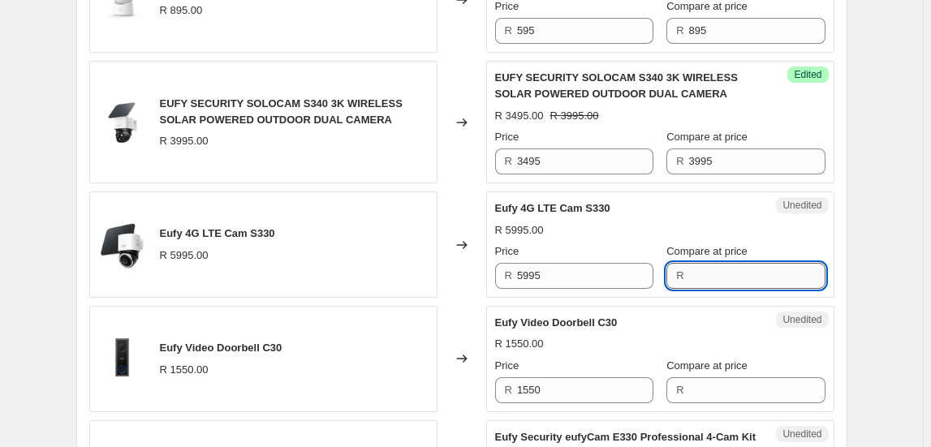
paste input "5995"
type input "5995"
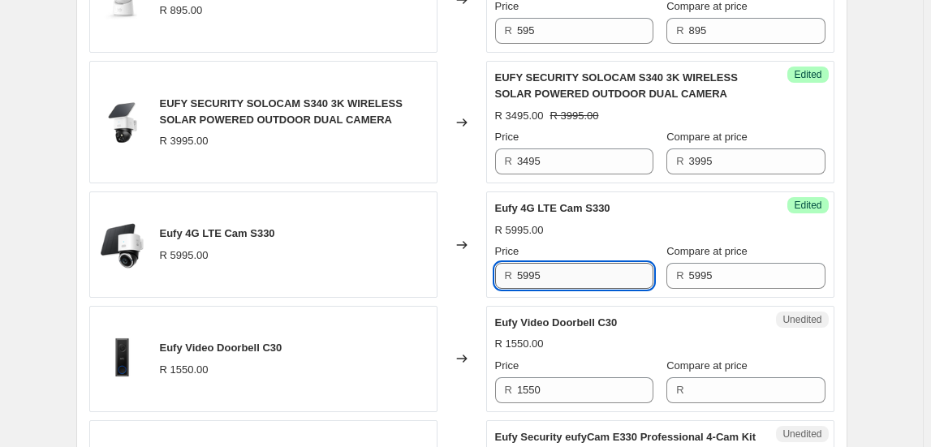
click at [566, 273] on input "5995" at bounding box center [585, 276] width 136 height 26
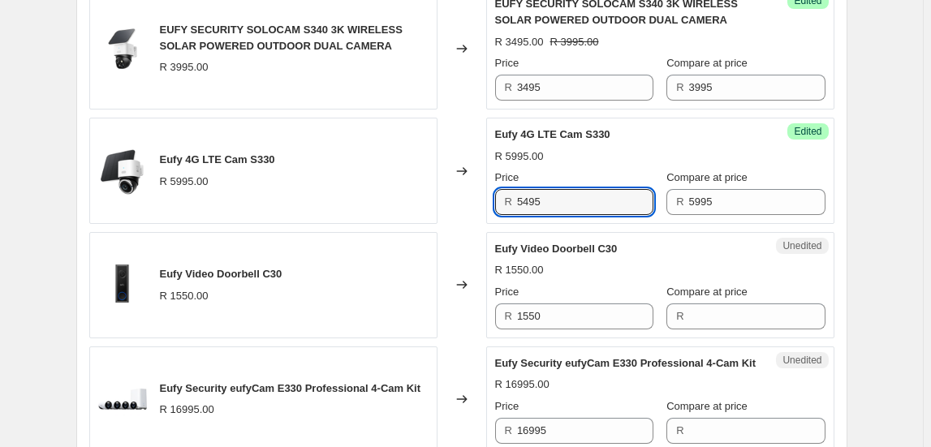
type input "5495"
click at [471, 306] on div "Changed to" at bounding box center [462, 285] width 49 height 106
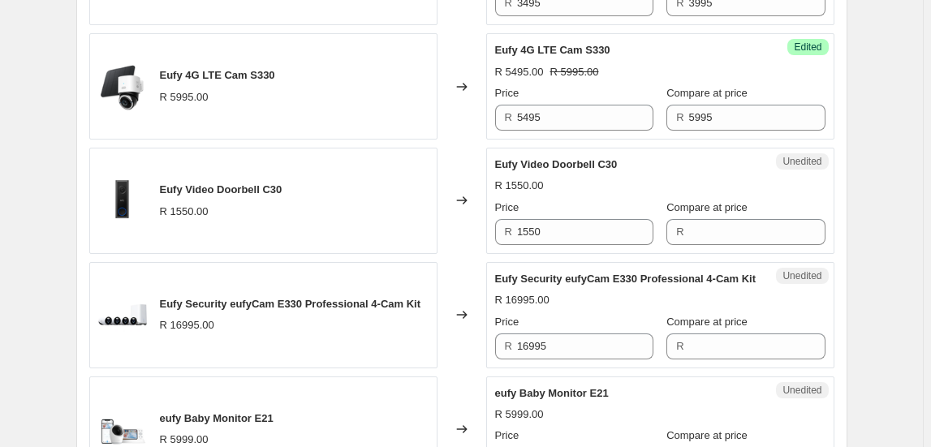
scroll to position [1844, 0]
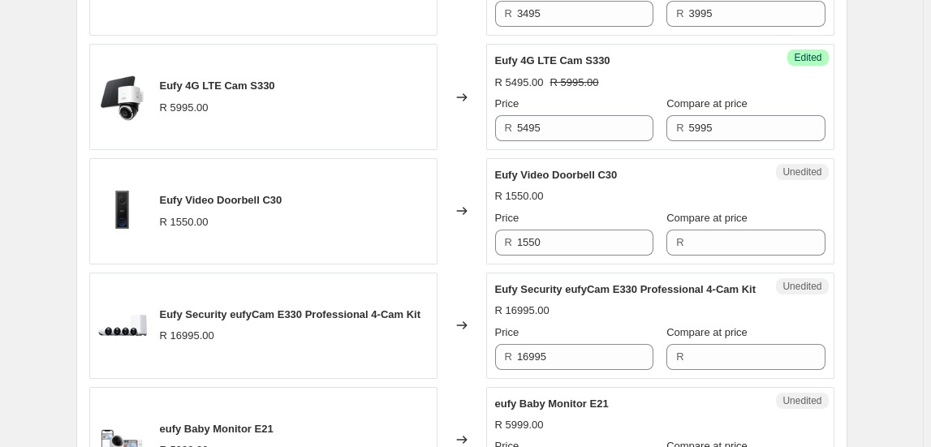
click at [282, 198] on span "Eufy Video Doorbell C30" at bounding box center [221, 200] width 123 height 12
click at [534, 234] on input "1550" at bounding box center [585, 243] width 136 height 26
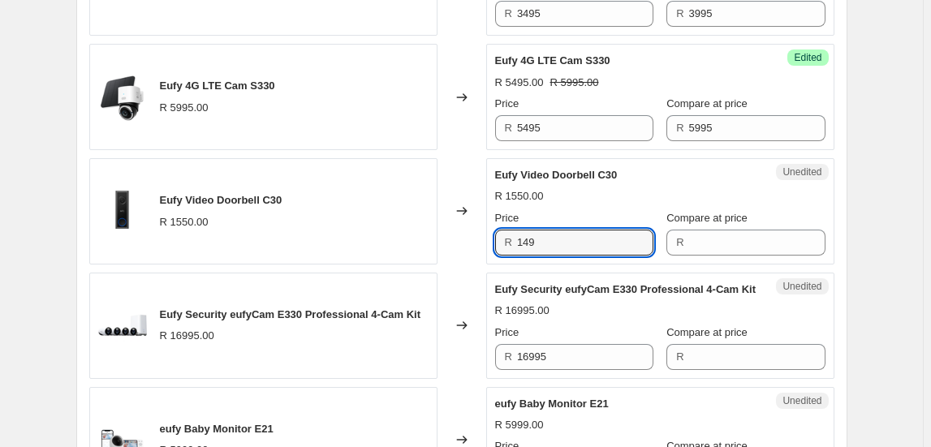
type input "149"
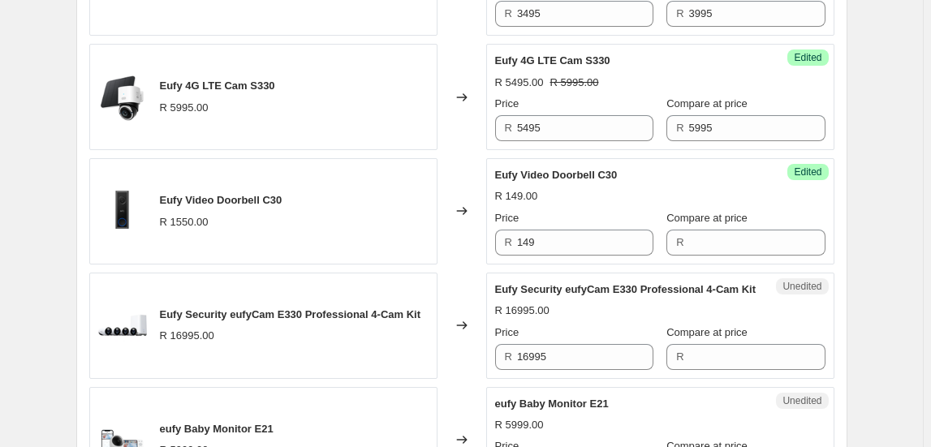
click at [680, 239] on span "R" at bounding box center [679, 242] width 7 height 12
click at [729, 236] on input "Compare at price" at bounding box center [757, 243] width 136 height 26
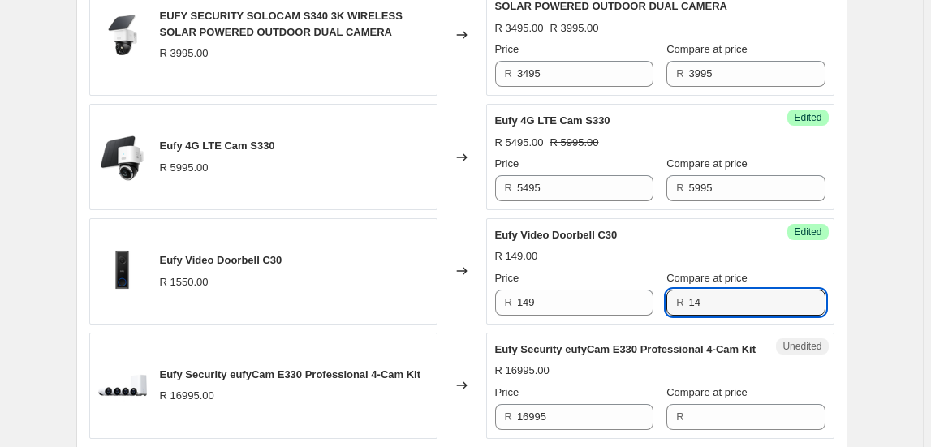
scroll to position [1770, 0]
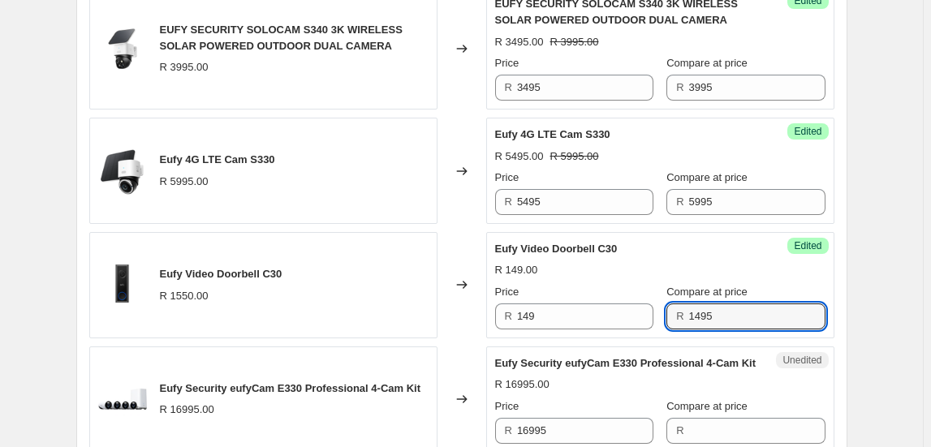
type input "1495"
click at [526, 295] on div "Price R 149" at bounding box center [574, 306] width 158 height 45
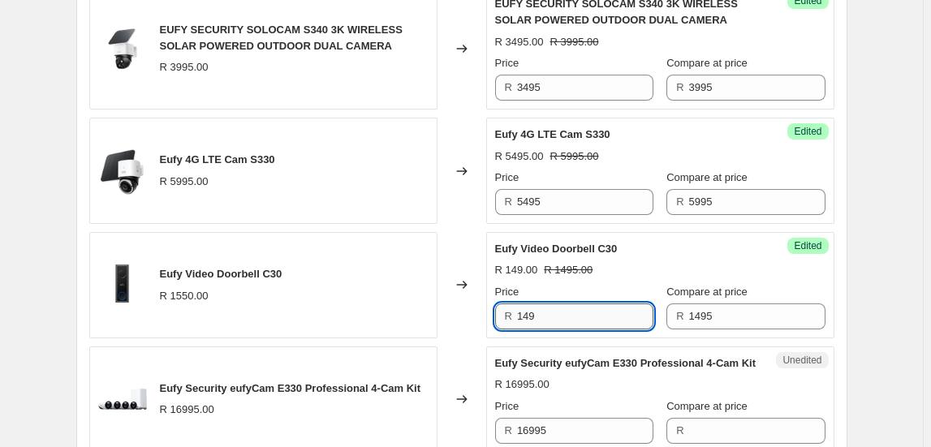
click at [537, 305] on input "149" at bounding box center [585, 317] width 136 height 26
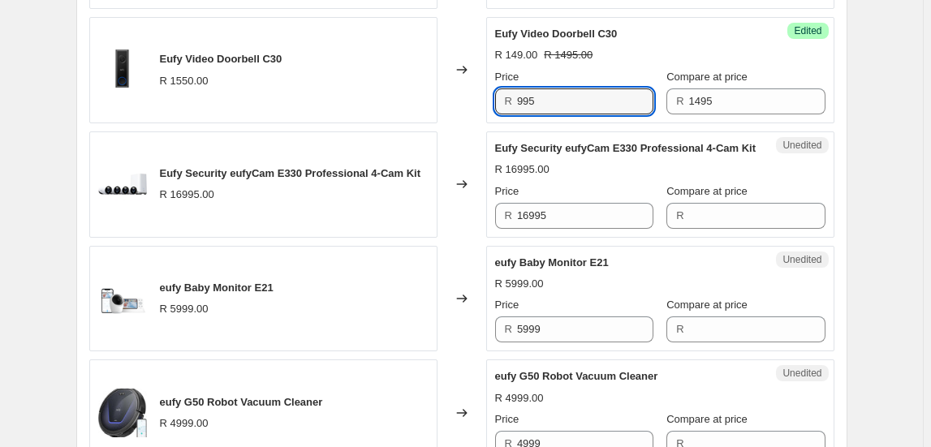
scroll to position [1992, 0]
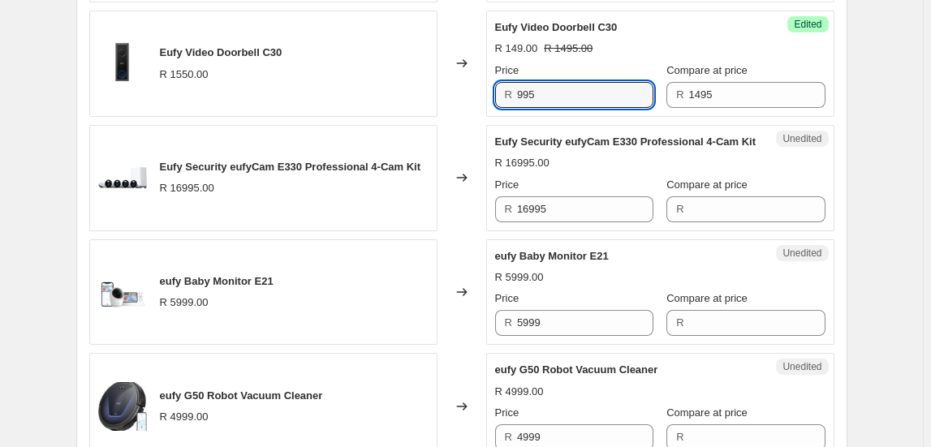
type input "995"
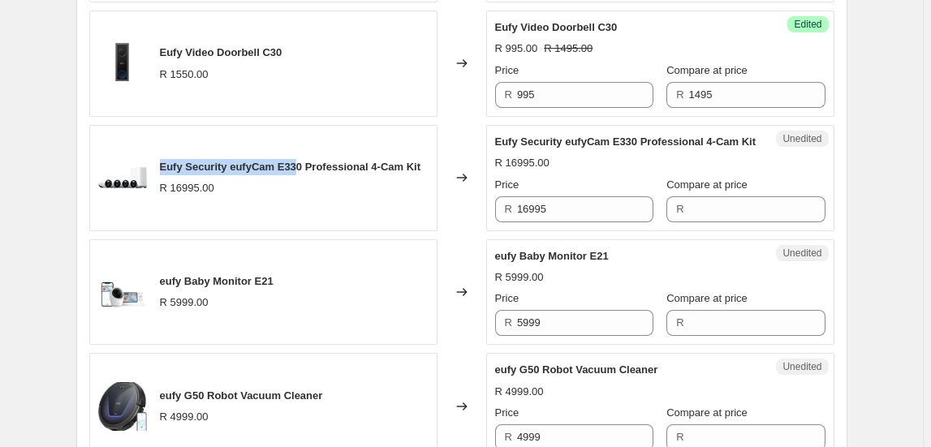
drag, startPoint x: 163, startPoint y: 162, endPoint x: 305, endPoint y: 161, distance: 142.1
click at [305, 162] on span "Eufy Security eufyCam E330 Professional 4-Cam Kit" at bounding box center [290, 167] width 261 height 12
click at [303, 161] on span "Eufy Security eufyCam E330 Professional 4-Cam Kit" at bounding box center [290, 167] width 261 height 12
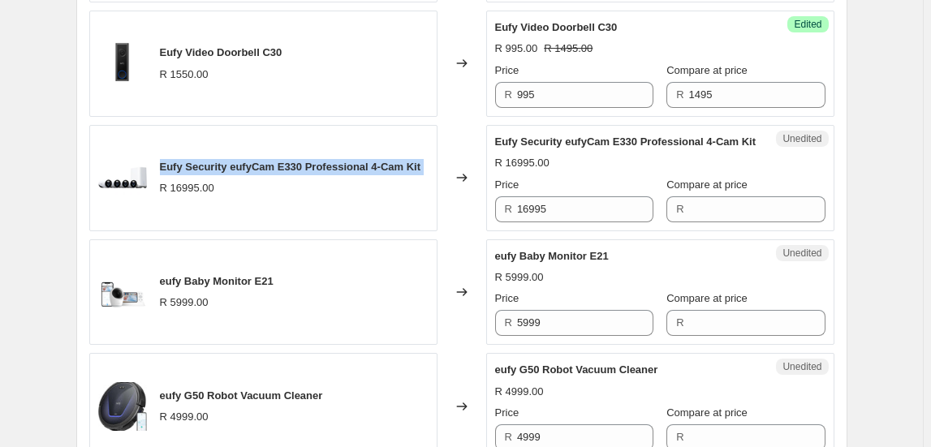
click at [305, 172] on div "Eufy Security eufyCam E330 Professional 4-Cam Kit" at bounding box center [290, 167] width 261 height 16
click at [304, 161] on span "Eufy Security eufyCam E330 Professional 4-Cam Kit" at bounding box center [290, 167] width 261 height 12
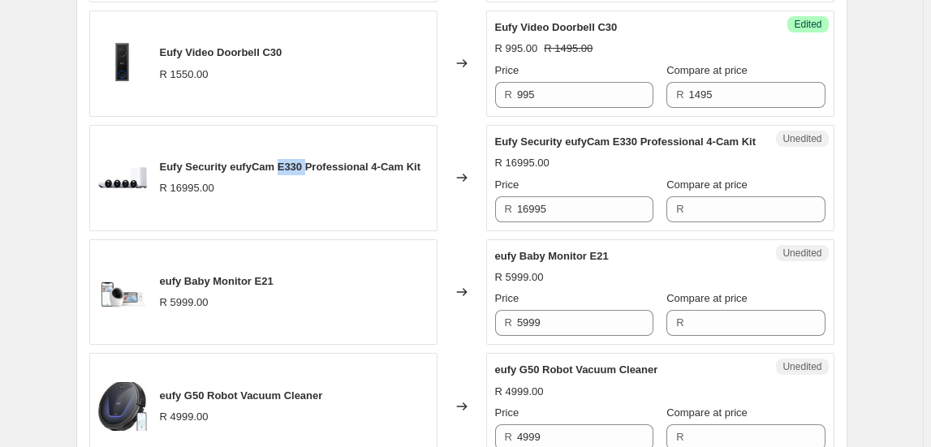
click at [304, 161] on span "Eufy Security eufyCam E330 Professional 4-Cam Kit" at bounding box center [290, 167] width 261 height 12
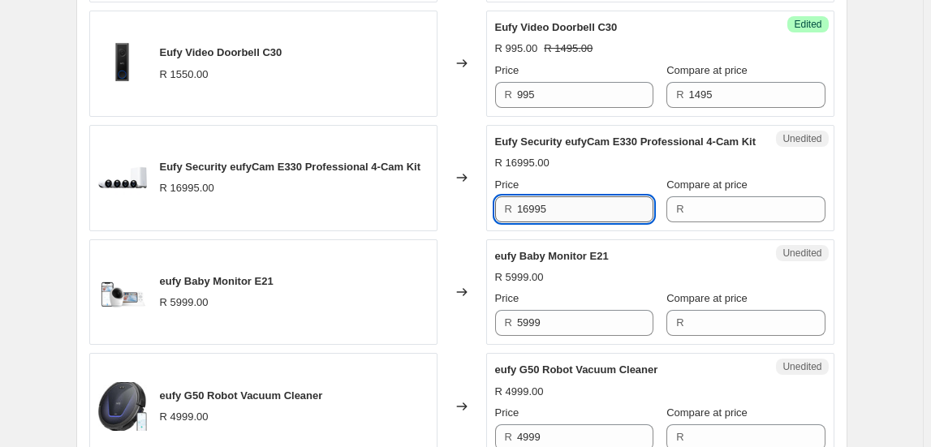
click at [556, 222] on input "16995" at bounding box center [585, 209] width 136 height 26
type input "16995"
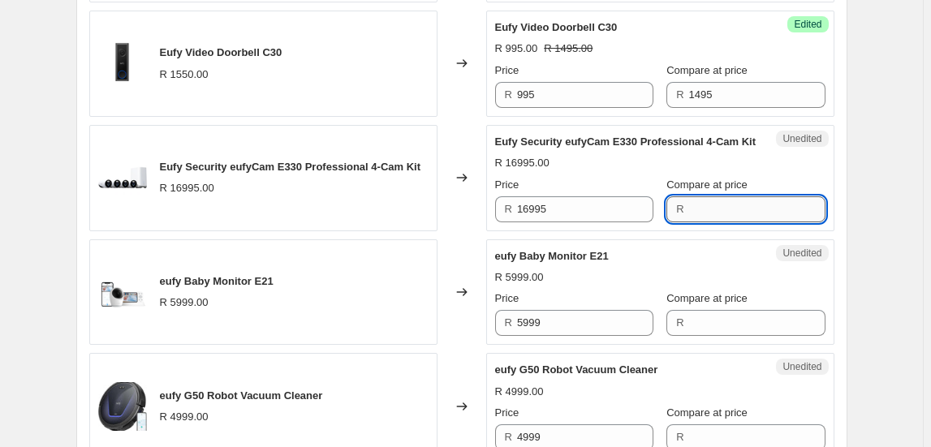
drag, startPoint x: 727, startPoint y: 234, endPoint x: 747, endPoint y: 224, distance: 21.8
paste input "16995"
type input "16995"
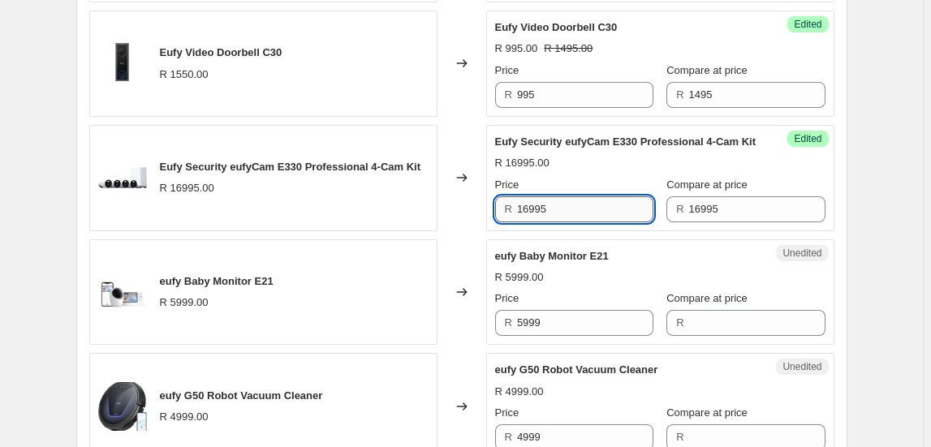
click at [604, 222] on input "16995" at bounding box center [585, 209] width 136 height 26
type input "12995"
click at [272, 287] on span "eufy Baby Monitor E21" at bounding box center [217, 281] width 114 height 12
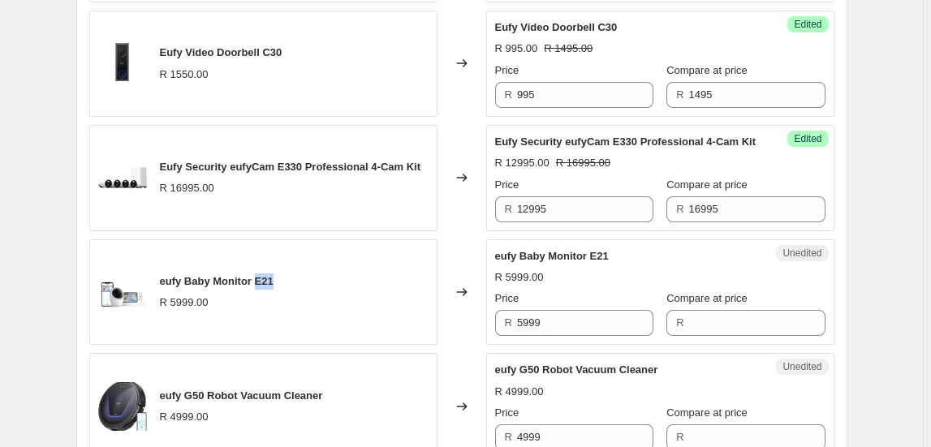
click at [272, 287] on span "eufy Baby Monitor E21" at bounding box center [217, 281] width 114 height 12
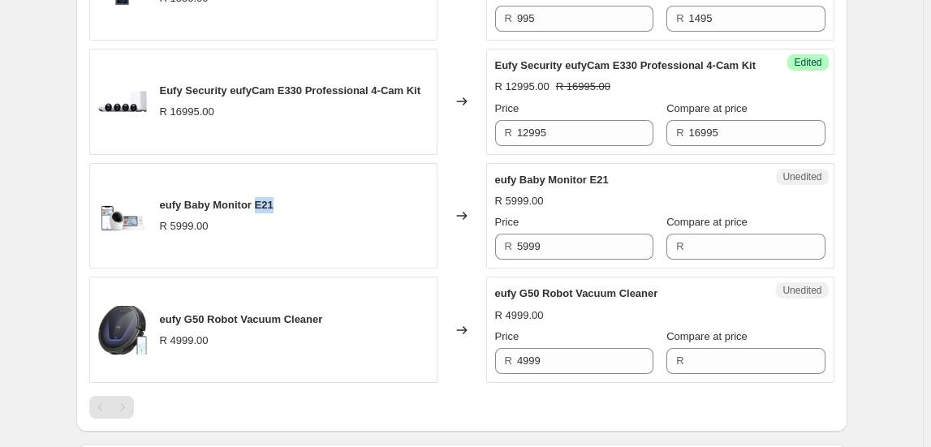
scroll to position [2140, 0]
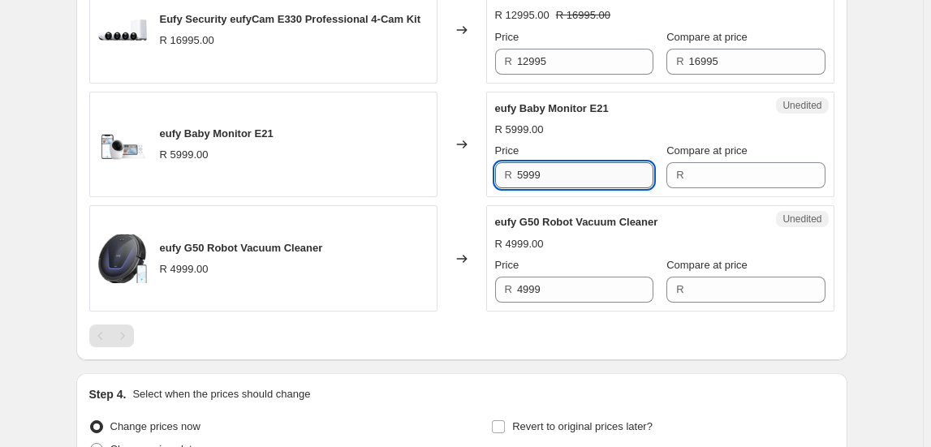
click at [583, 187] on input "5999" at bounding box center [585, 175] width 136 height 26
click at [580, 187] on input "5999" at bounding box center [585, 175] width 136 height 26
type input "5999"
click at [722, 188] on input "Compare at price" at bounding box center [757, 175] width 136 height 26
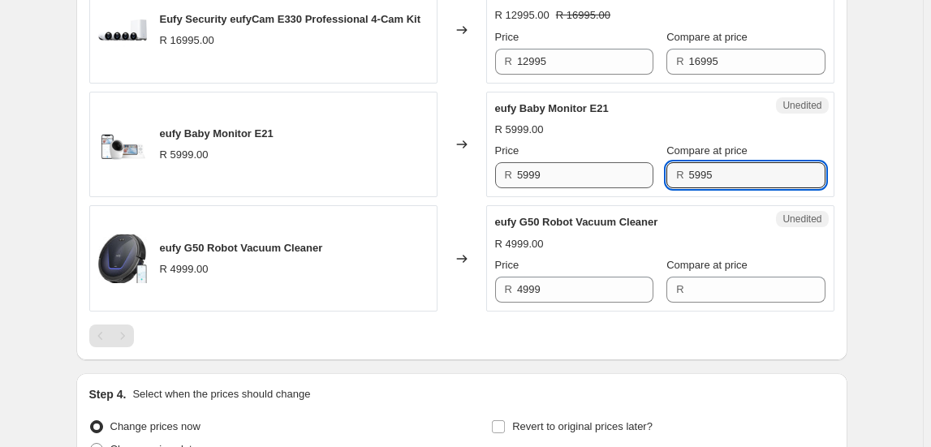
type input "5995"
click at [603, 174] on input "5999" at bounding box center [585, 175] width 136 height 26
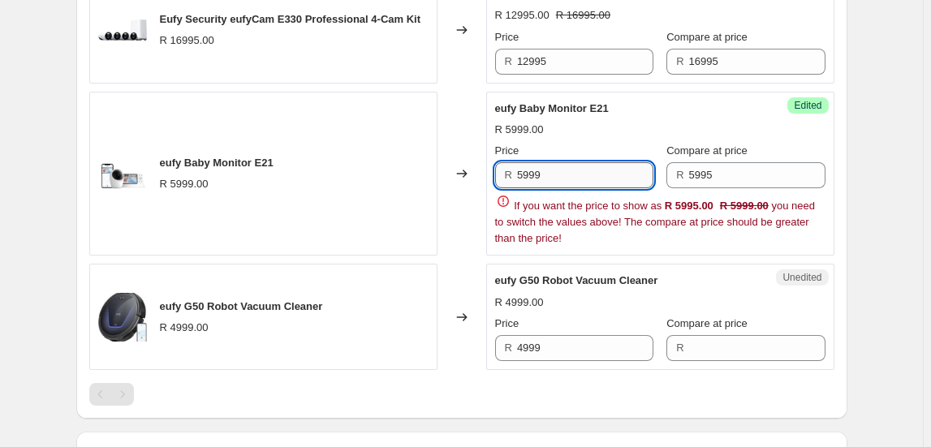
click at [603, 174] on input "5999" at bounding box center [585, 175] width 136 height 26
type input "4995"
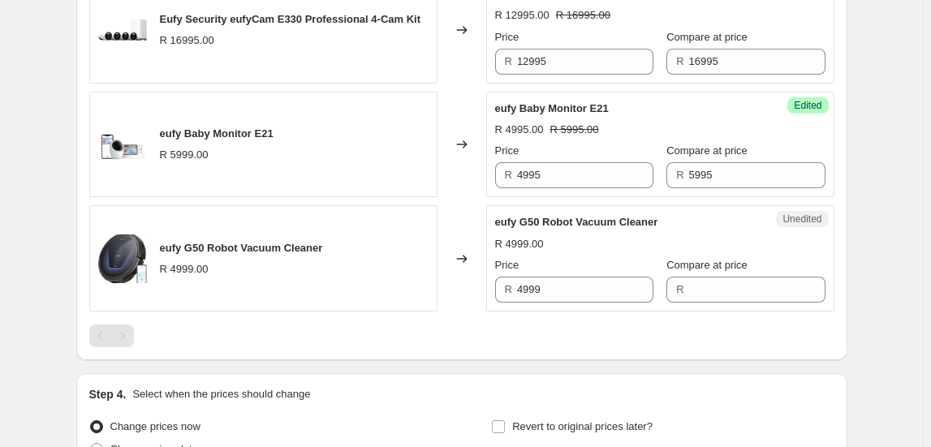
click at [193, 254] on span "eufy G50 Robot Vacuum Cleaner" at bounding box center [241, 248] width 163 height 12
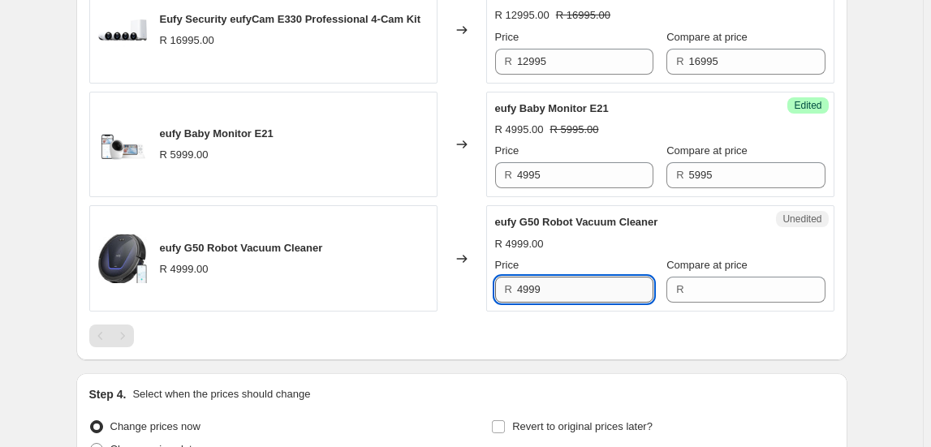
click at [550, 300] on input "4999" at bounding box center [585, 290] width 136 height 26
click at [551, 300] on input "4999" at bounding box center [585, 290] width 136 height 26
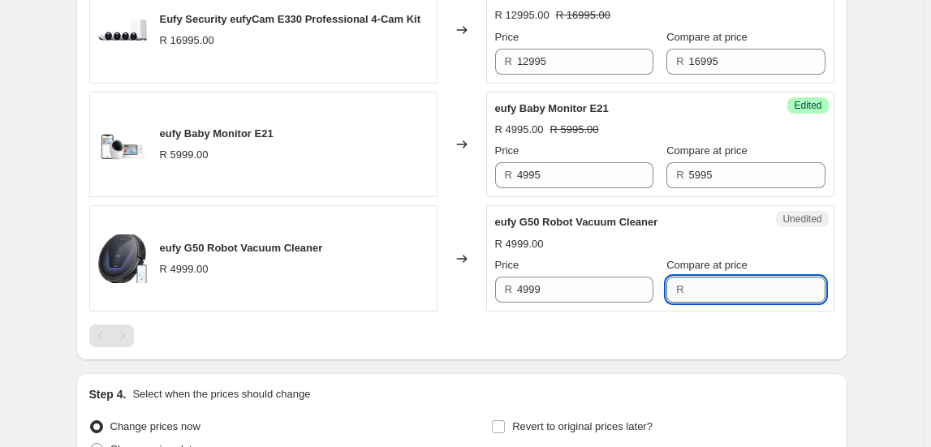
drag, startPoint x: 551, startPoint y: 300, endPoint x: 744, endPoint y: 308, distance: 193.4
click at [744, 303] on input "Compare at price" at bounding box center [757, 290] width 136 height 26
type input "4995"
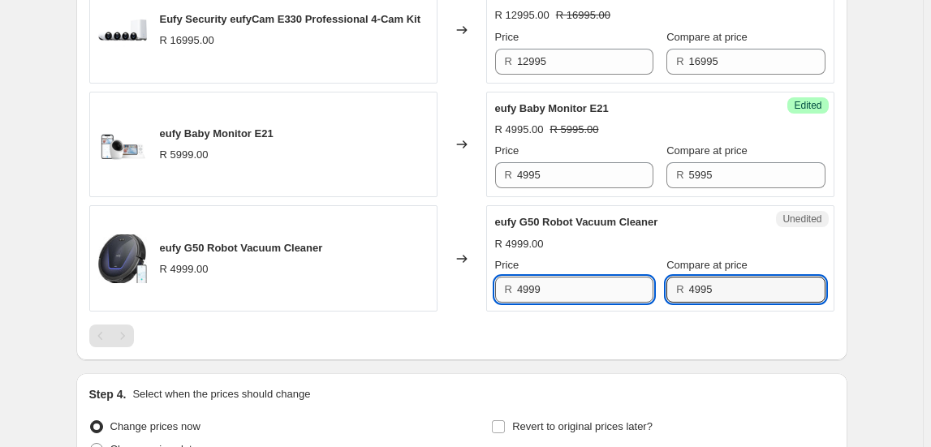
click at [584, 300] on input "4999" at bounding box center [585, 290] width 136 height 26
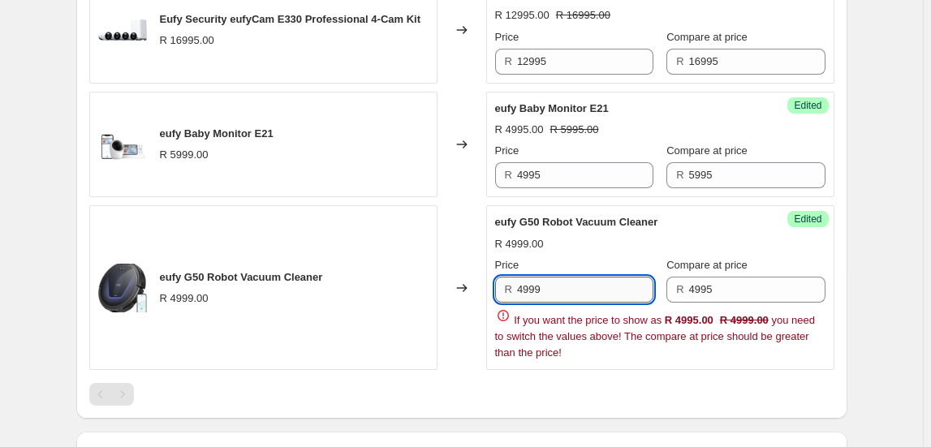
click at [584, 300] on input "4999" at bounding box center [585, 290] width 136 height 26
type input "3995"
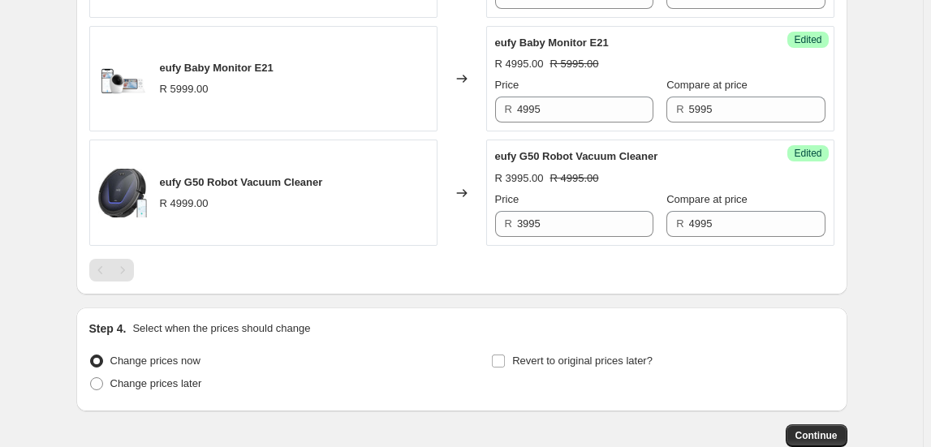
scroll to position [2287, 0]
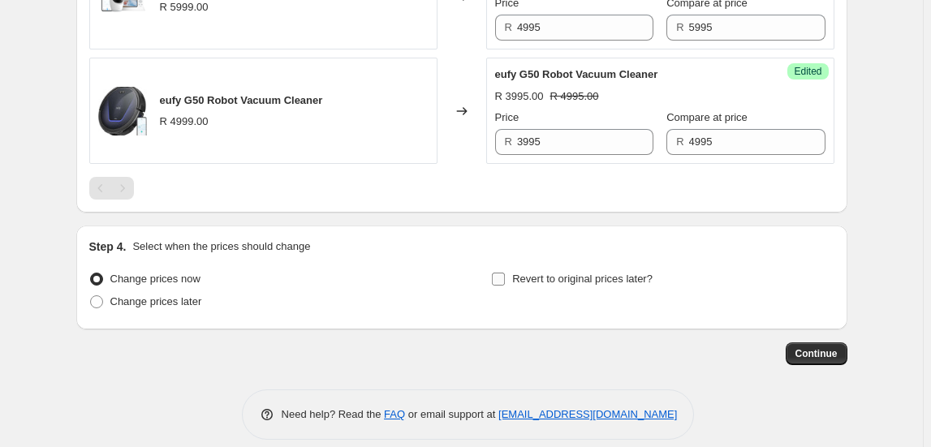
click at [501, 286] on input "Revert to original prices later?" at bounding box center [498, 279] width 13 height 13
checkbox input "true"
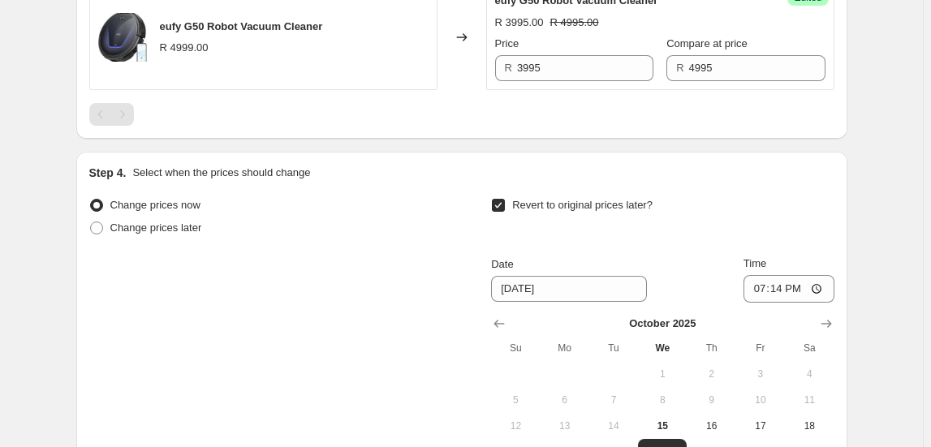
scroll to position [2435, 0]
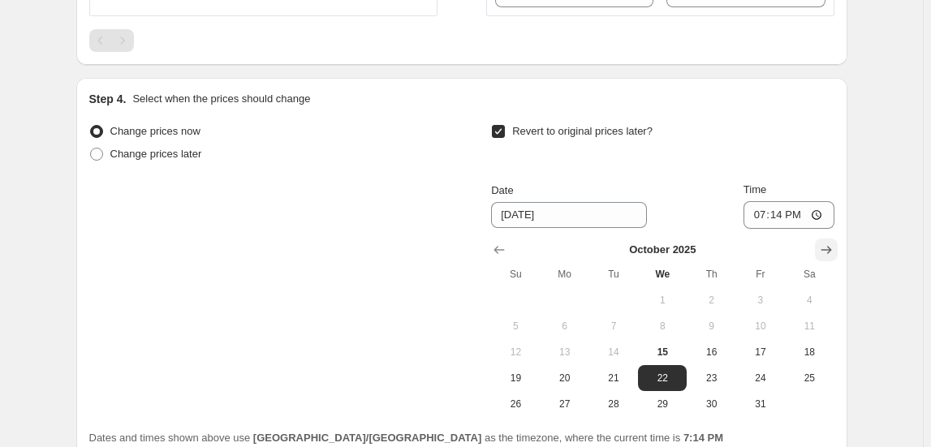
click at [821, 253] on icon "Show next month, November 2025" at bounding box center [826, 250] width 16 height 16
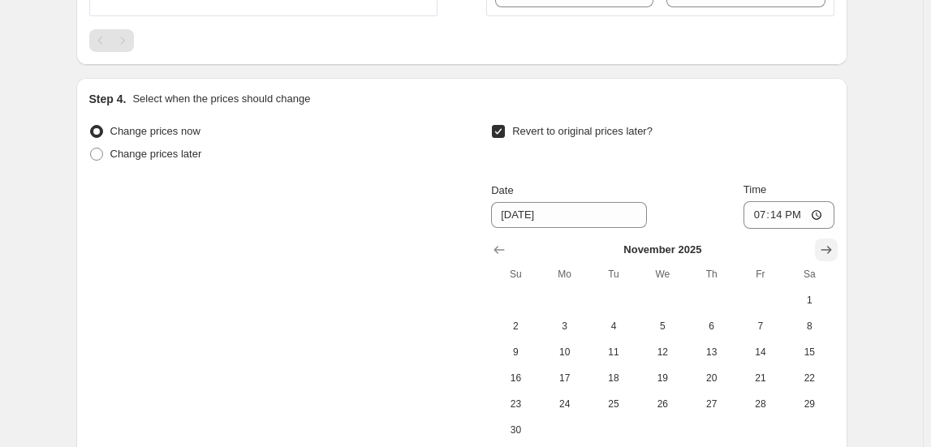
click at [821, 253] on icon "Show next month, December 2025" at bounding box center [826, 250] width 16 height 16
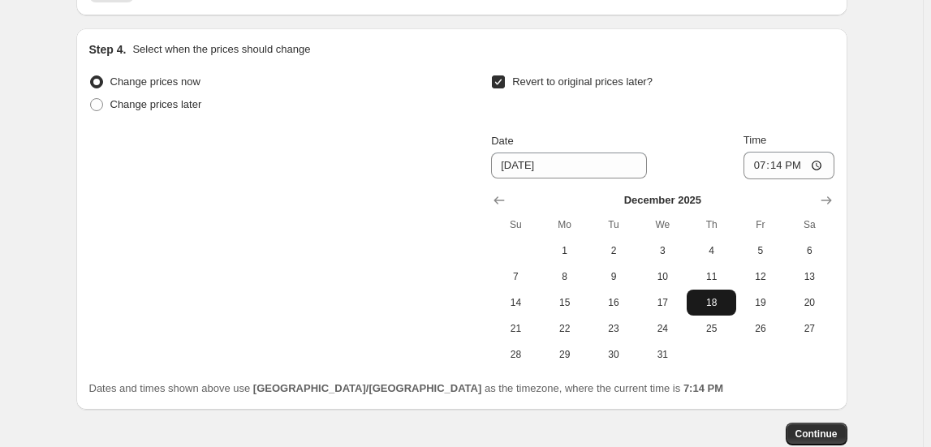
scroll to position [2508, 0]
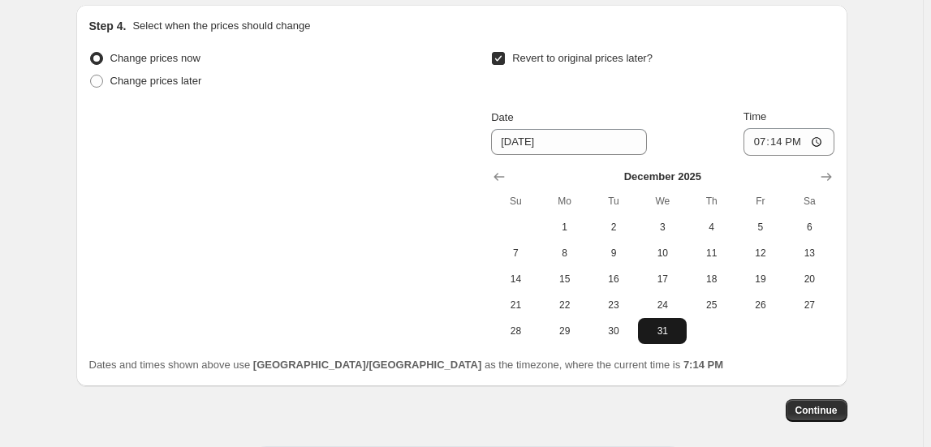
click at [670, 338] on span "31" at bounding box center [663, 331] width 36 height 13
type input "[DATE]"
click at [749, 149] on input "19:14" at bounding box center [789, 142] width 91 height 28
type input "23:50"
click at [797, 414] on span "Continue" at bounding box center [816, 410] width 42 height 13
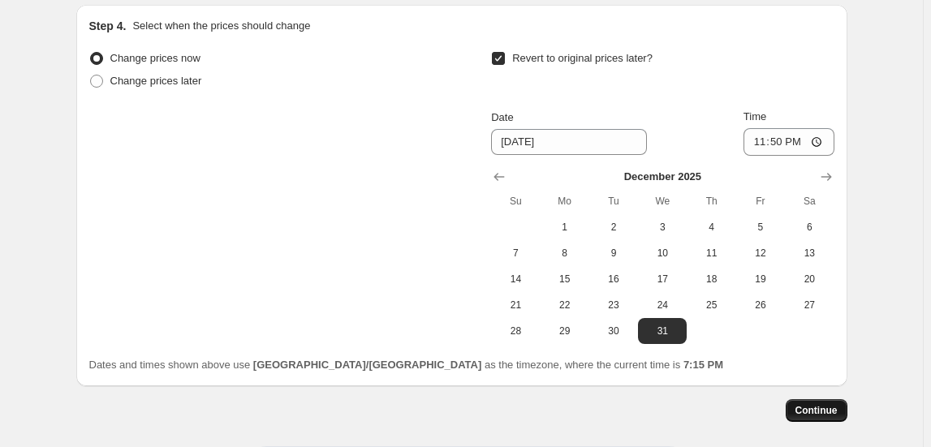
scroll to position [0, 0]
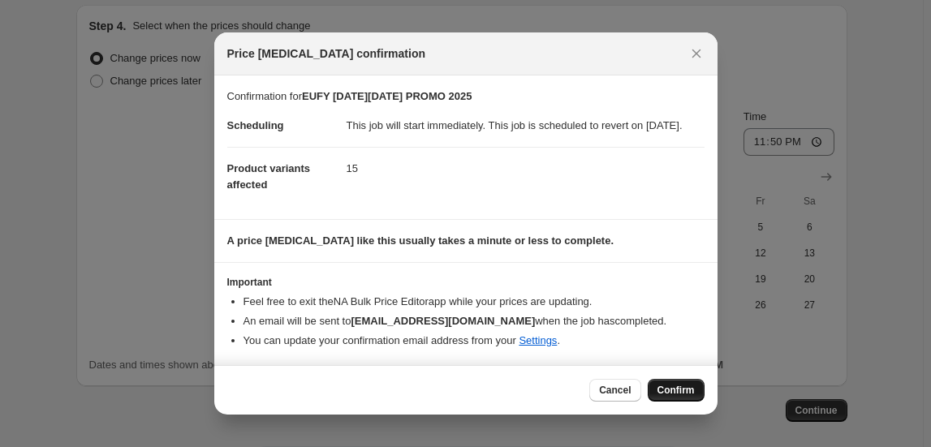
click at [678, 390] on button "Confirm" at bounding box center [676, 390] width 57 height 23
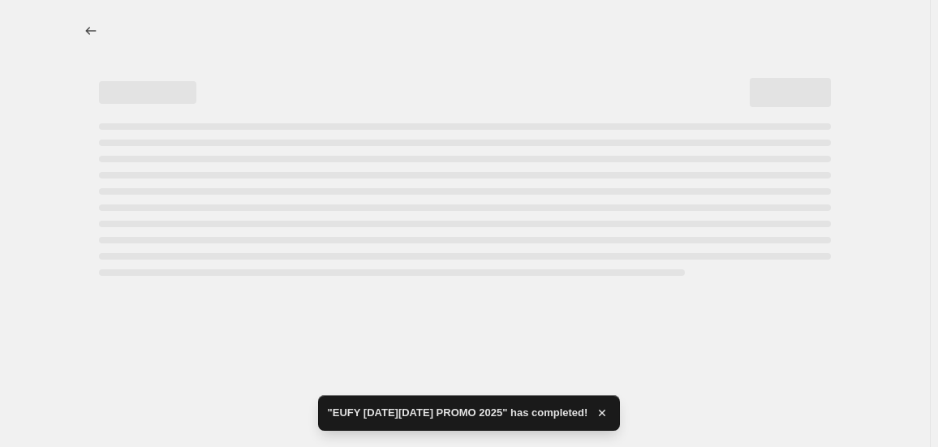
select select "collection"
